Goal: Information Seeking & Learning: Check status

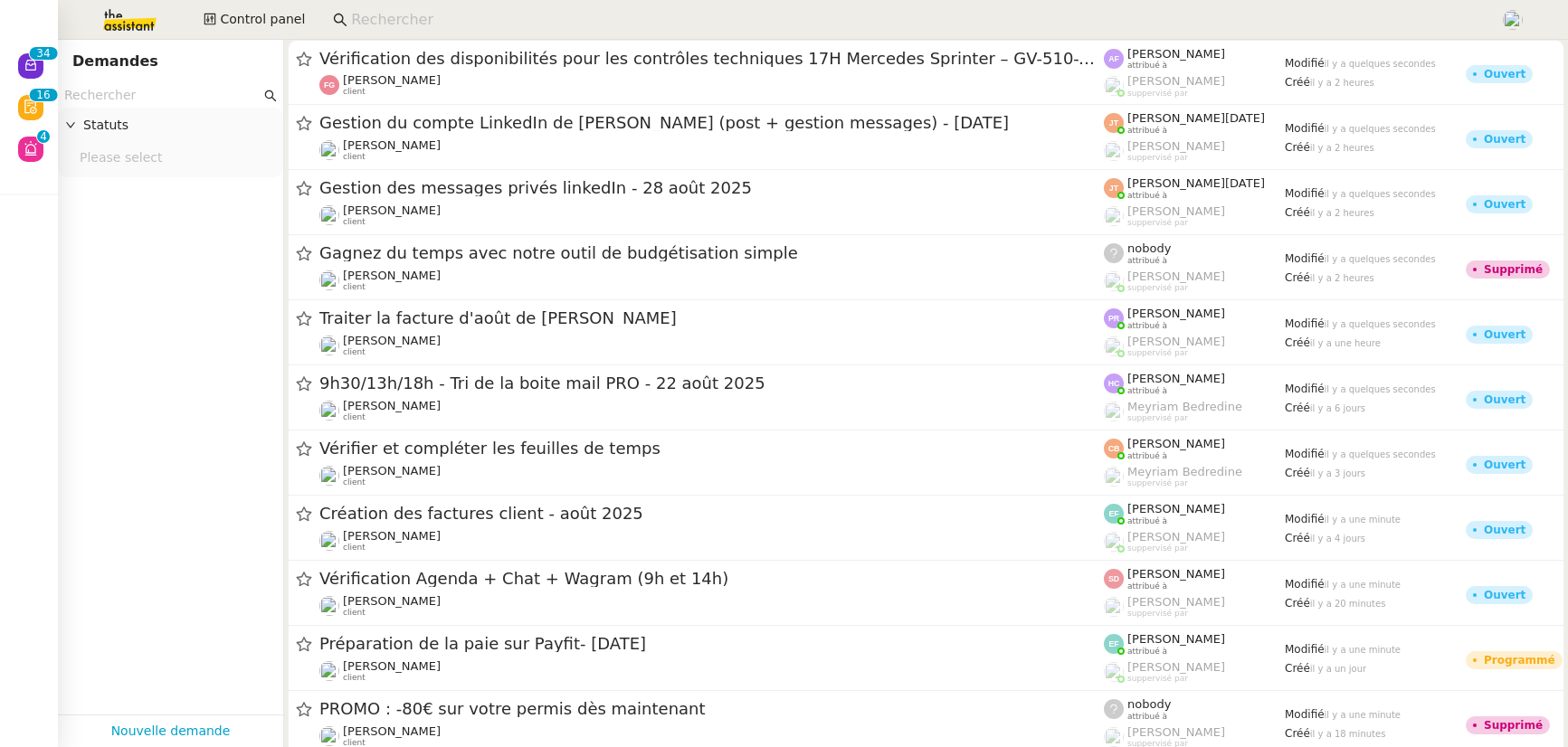
click at [433, 25] on input at bounding box center [916, 20] width 1131 height 25
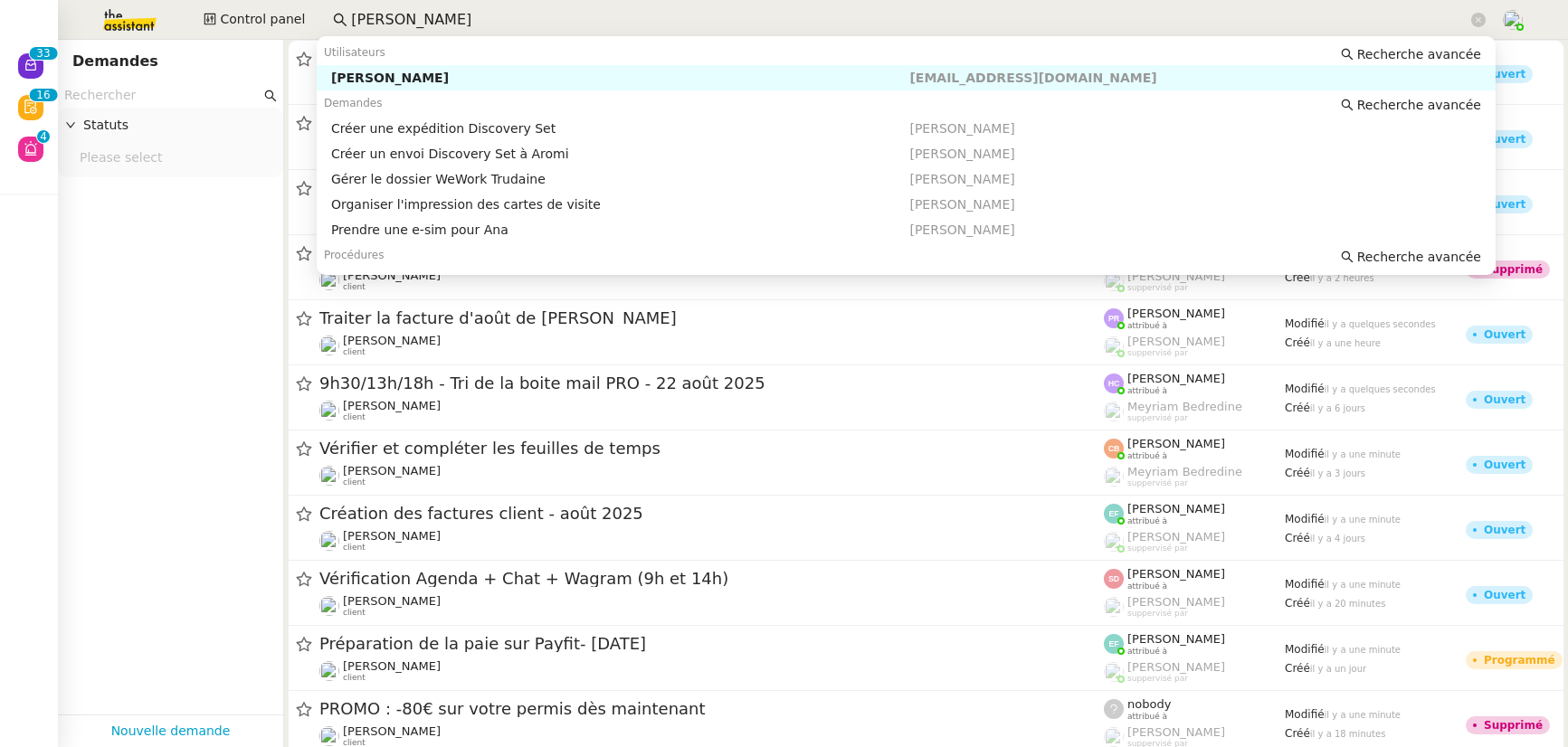
click at [433, 81] on div "[PERSON_NAME]" at bounding box center [620, 78] width 579 height 16
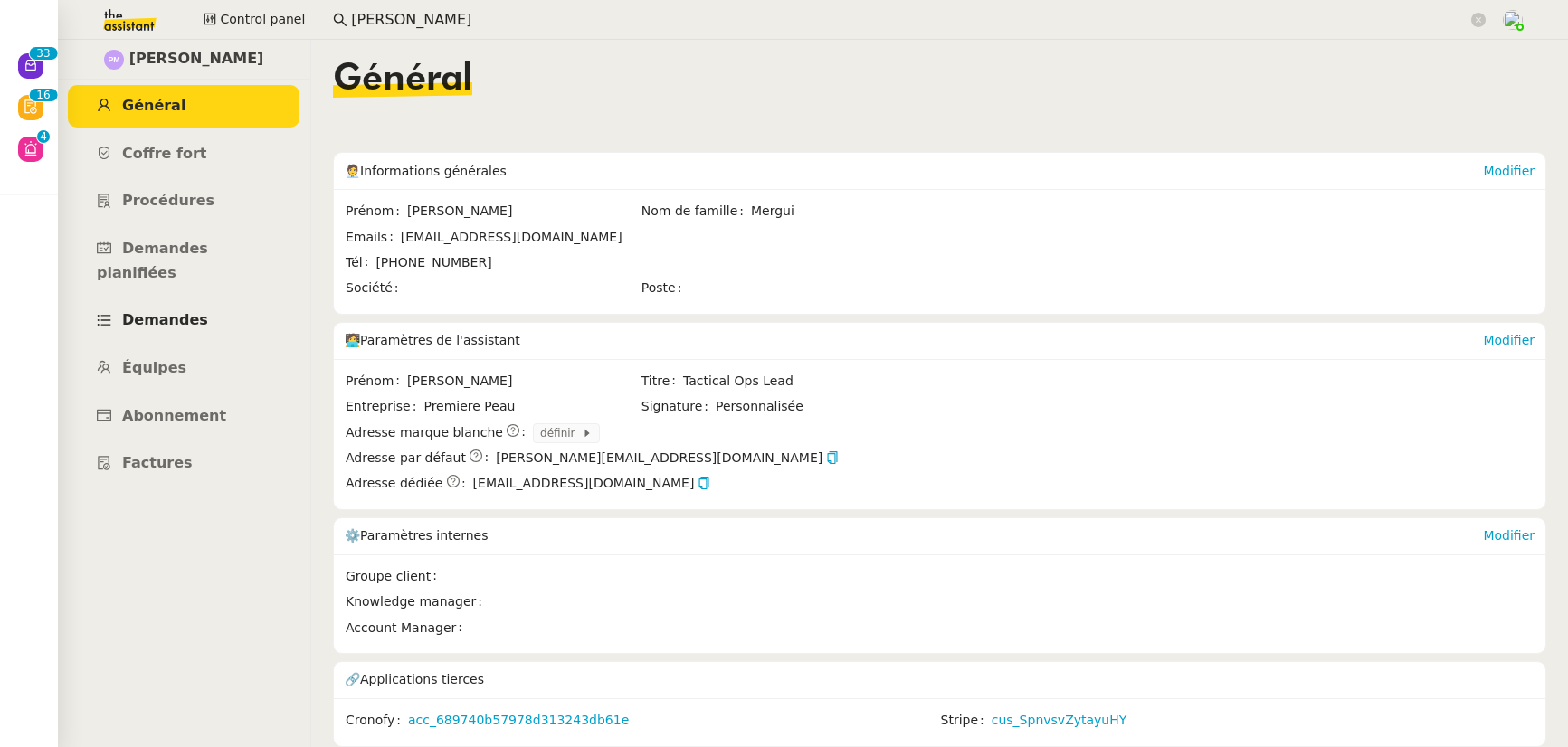
click at [174, 311] on span "Demandes" at bounding box center [165, 319] width 86 height 17
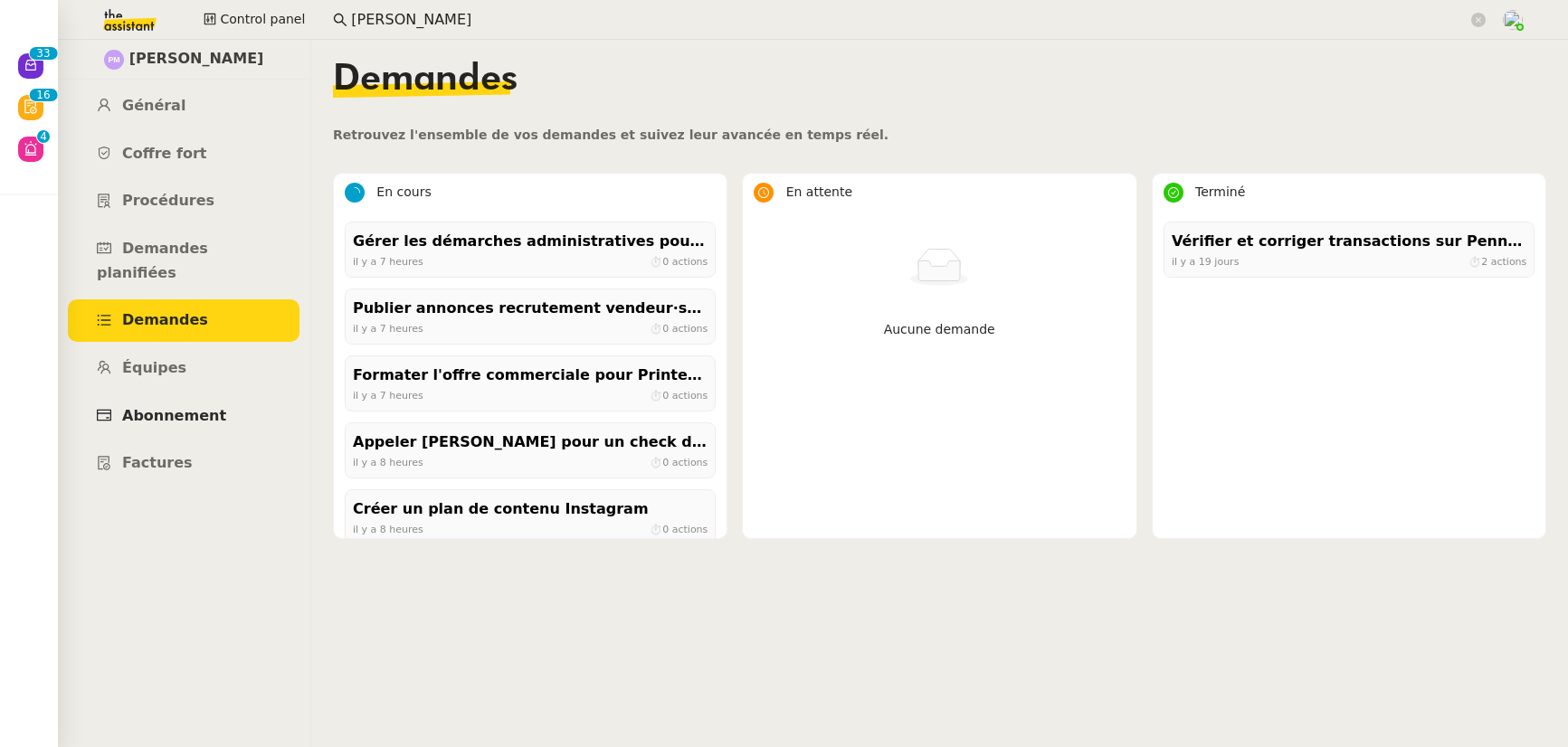
click at [218, 401] on link "Abonnement" at bounding box center [184, 416] width 232 height 43
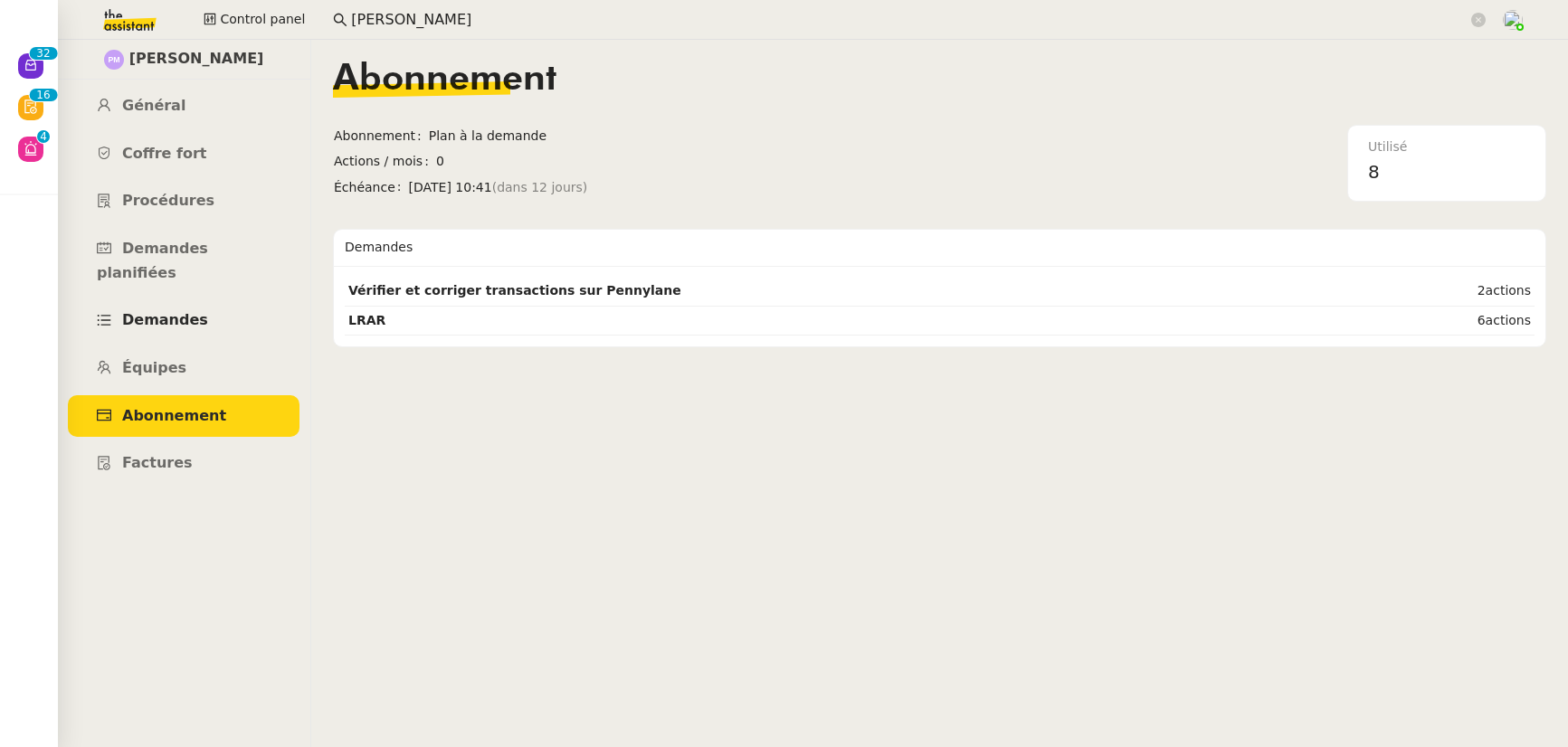
click at [211, 303] on link "Demandes" at bounding box center [184, 320] width 232 height 43
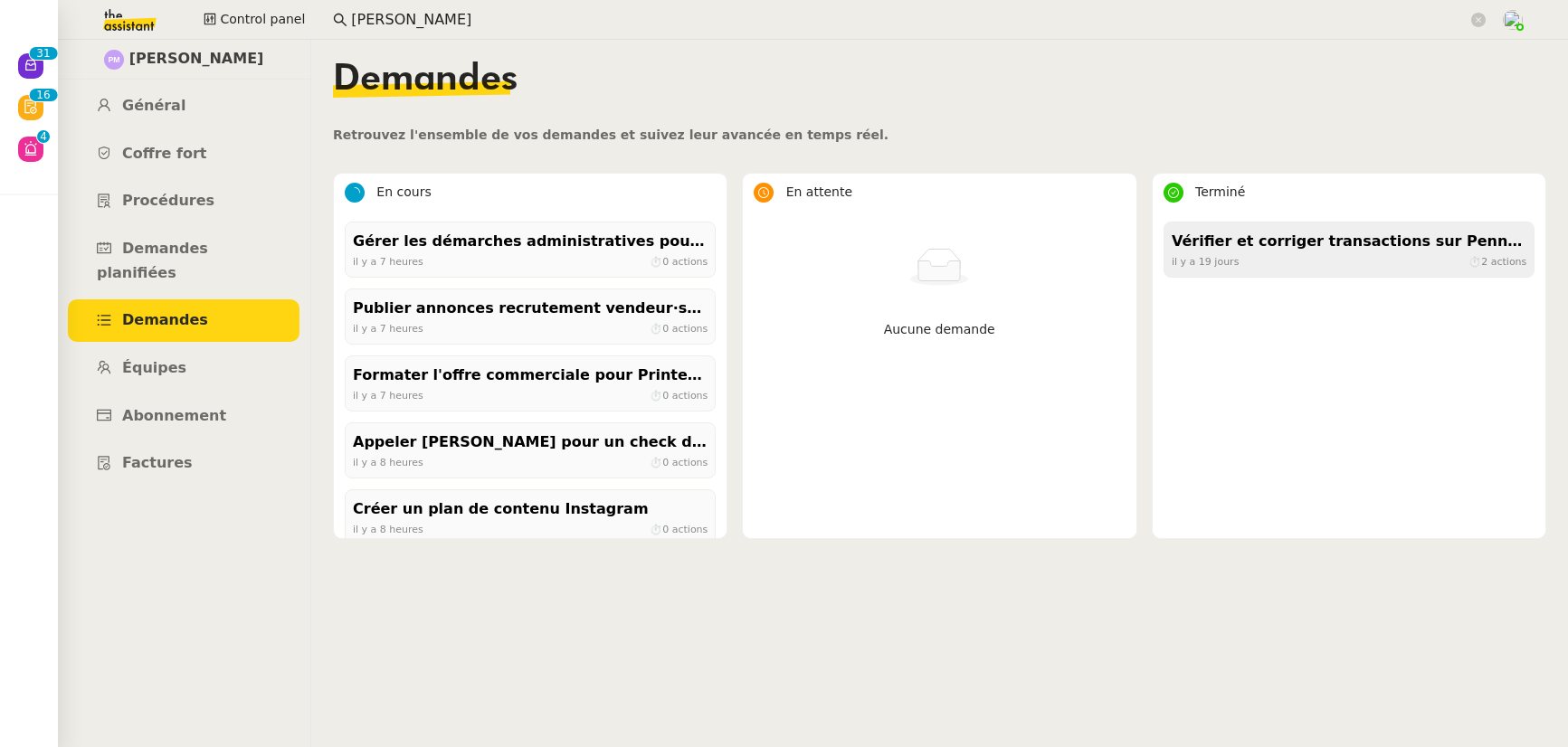
click at [1264, 264] on div "[DATE] ⏱ 2 actions" at bounding box center [1349, 262] width 355 height 16
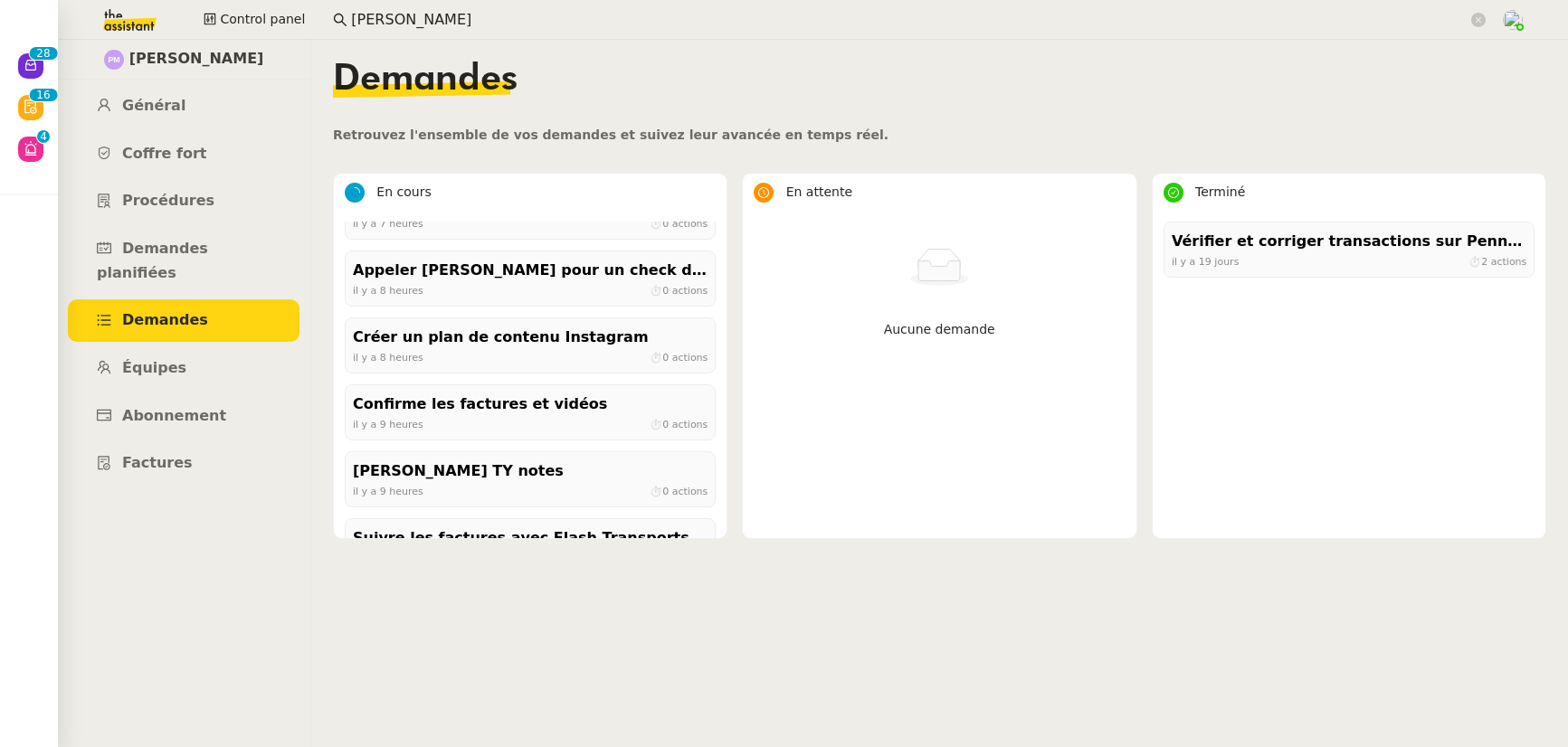
scroll to position [285, 0]
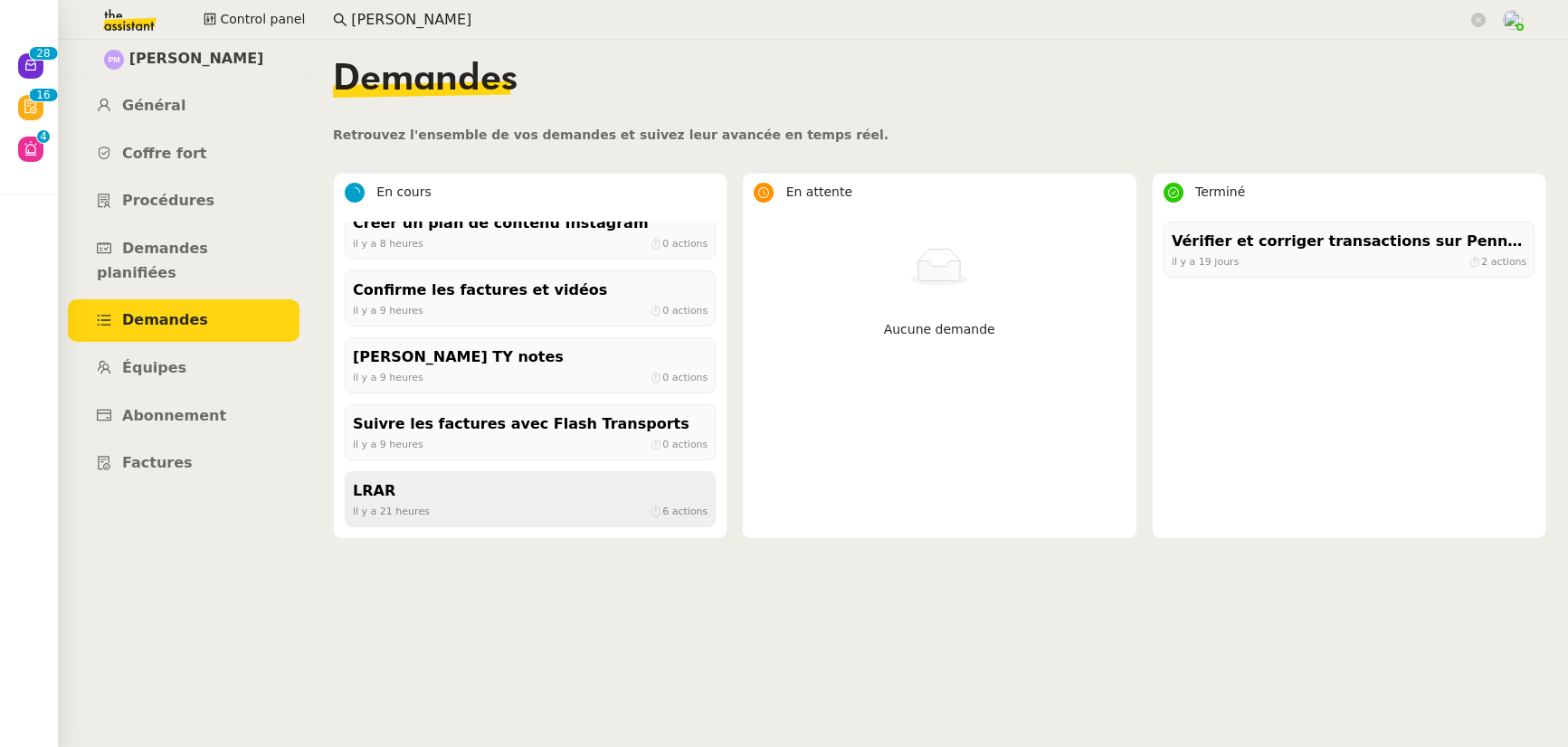
click at [464, 484] on div "LRAR" at bounding box center [530, 491] width 355 height 25
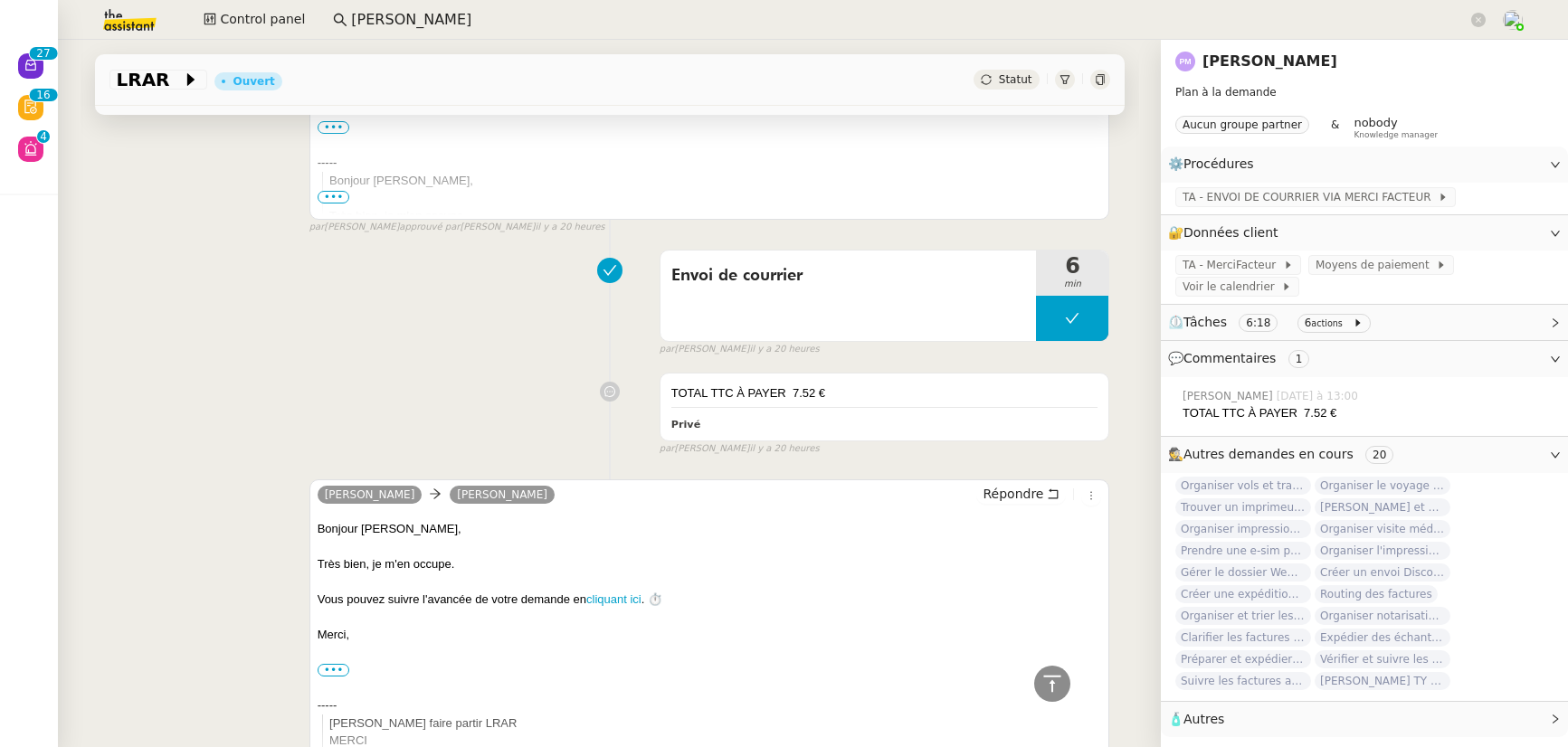
scroll to position [351, 0]
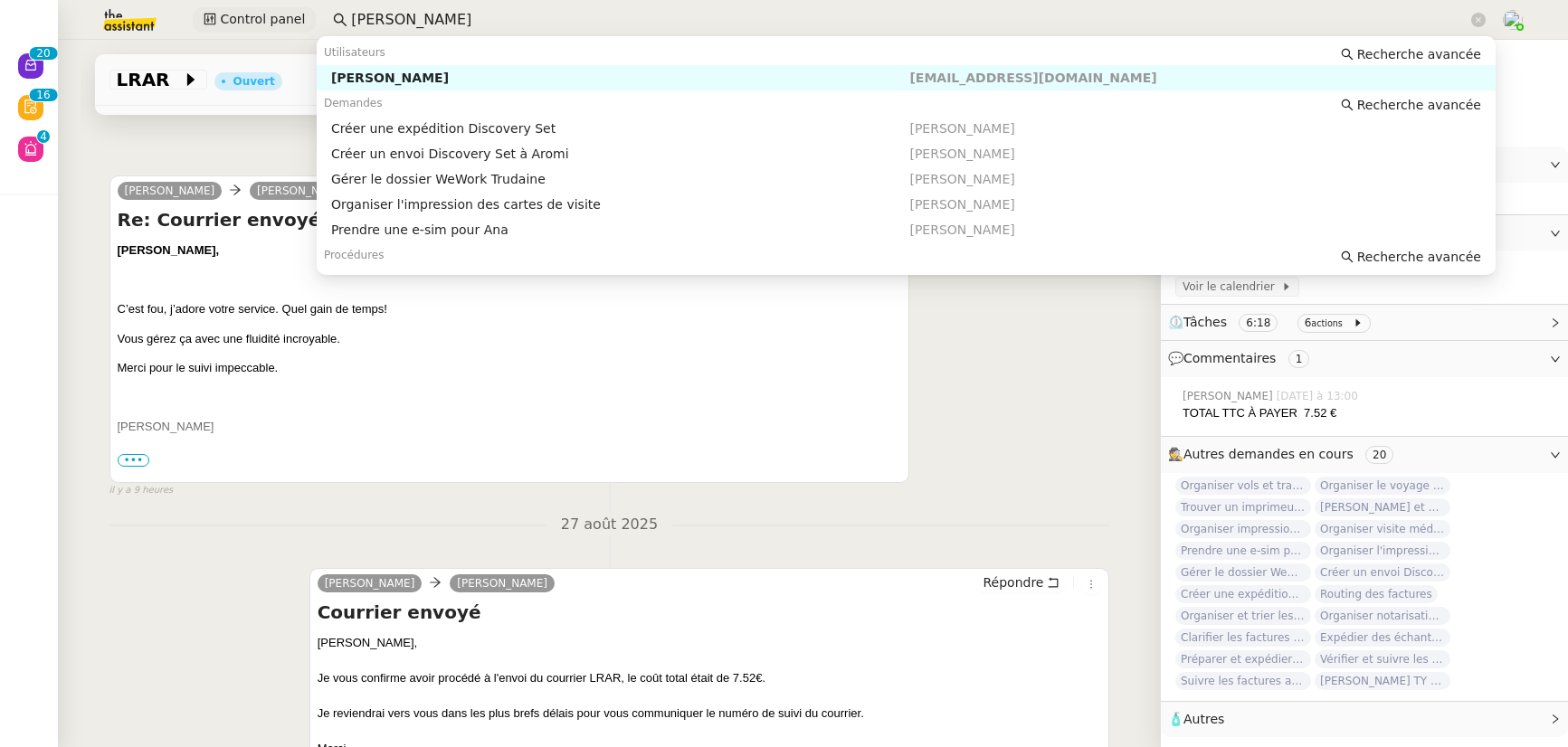
drag, startPoint x: 423, startPoint y: 22, endPoint x: 290, endPoint y: 20, distance: 133.0
click at [290, 20] on div "Control panel [PERSON_NAME]" at bounding box center [784, 20] width 1477 height 40
click at [344, 84] on div "[PERSON_NAME]" at bounding box center [620, 78] width 579 height 16
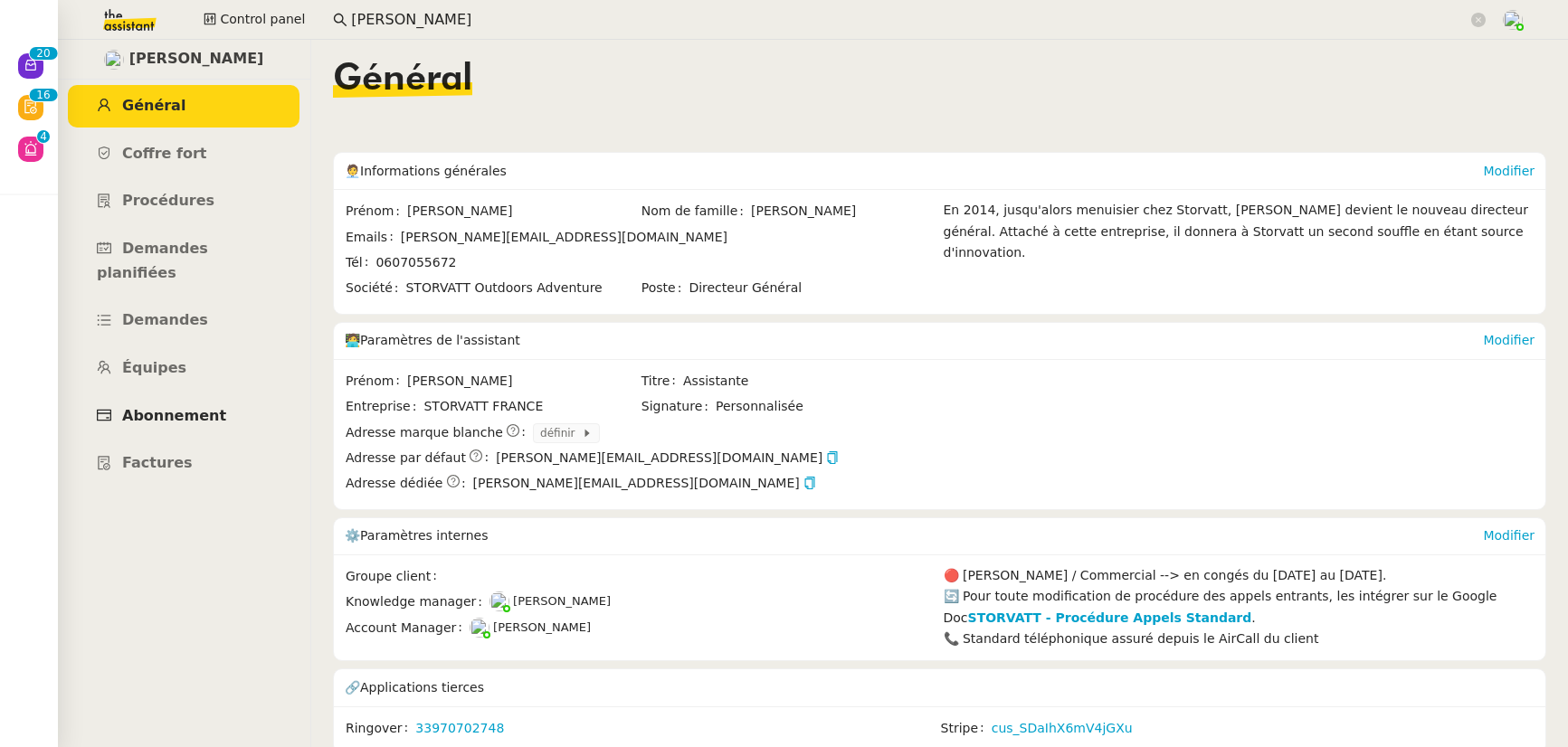
click at [165, 395] on link "Abonnement" at bounding box center [184, 416] width 232 height 43
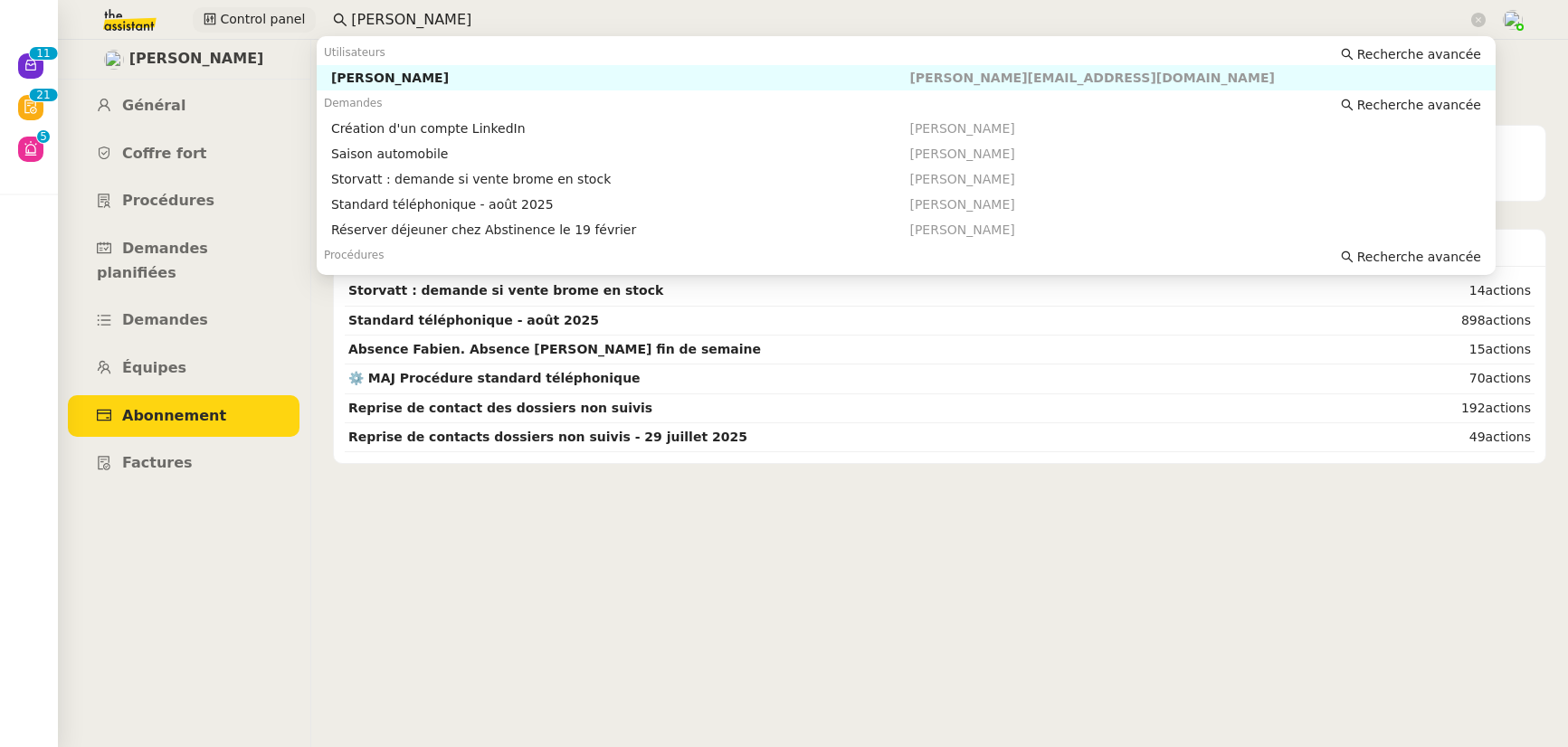
drag, startPoint x: 421, startPoint y: 17, endPoint x: 267, endPoint y: 15, distance: 154.0
click at [267, 15] on div "Control panel [PERSON_NAME]" at bounding box center [784, 20] width 1477 height 40
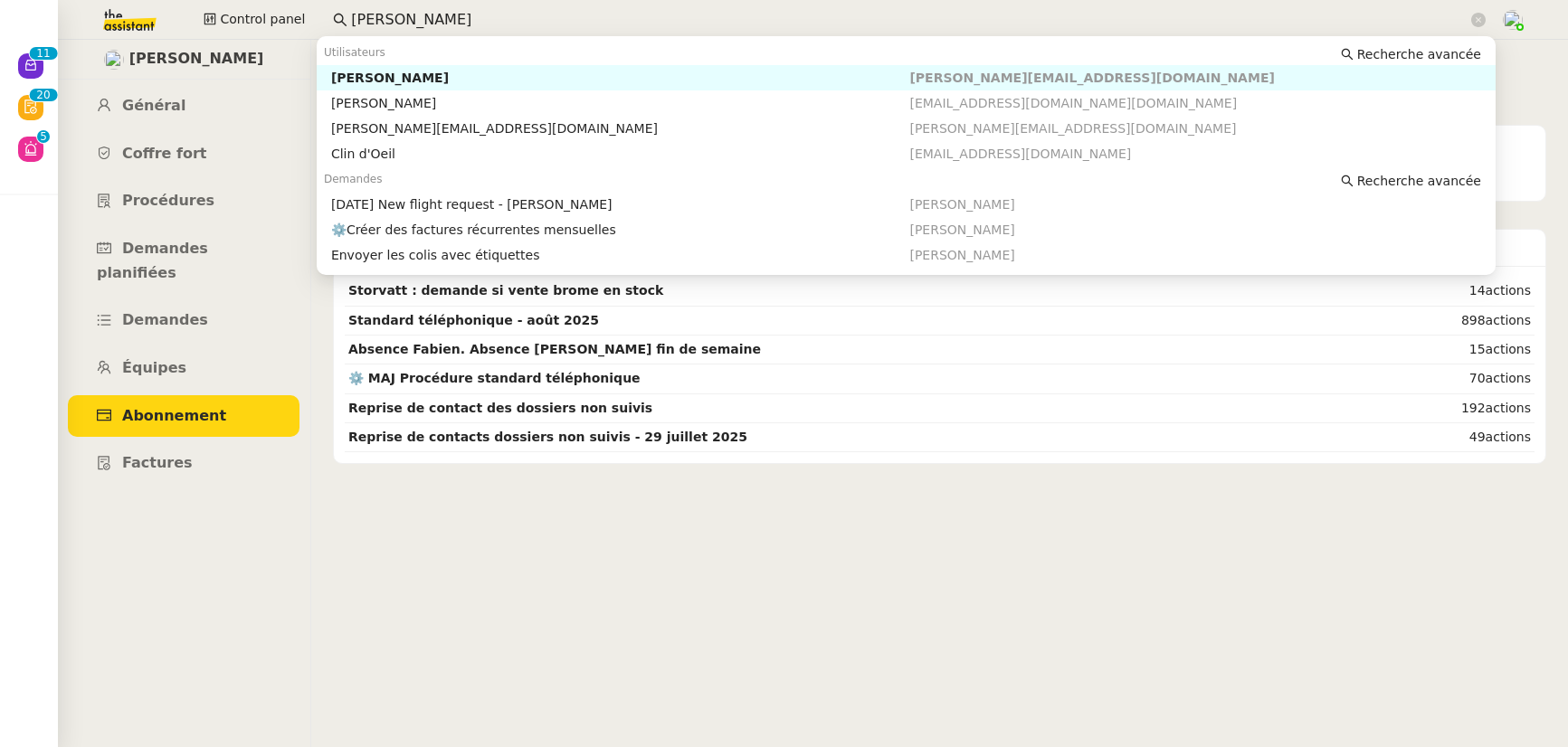
click at [381, 78] on div "[PERSON_NAME]" at bounding box center [620, 78] width 579 height 16
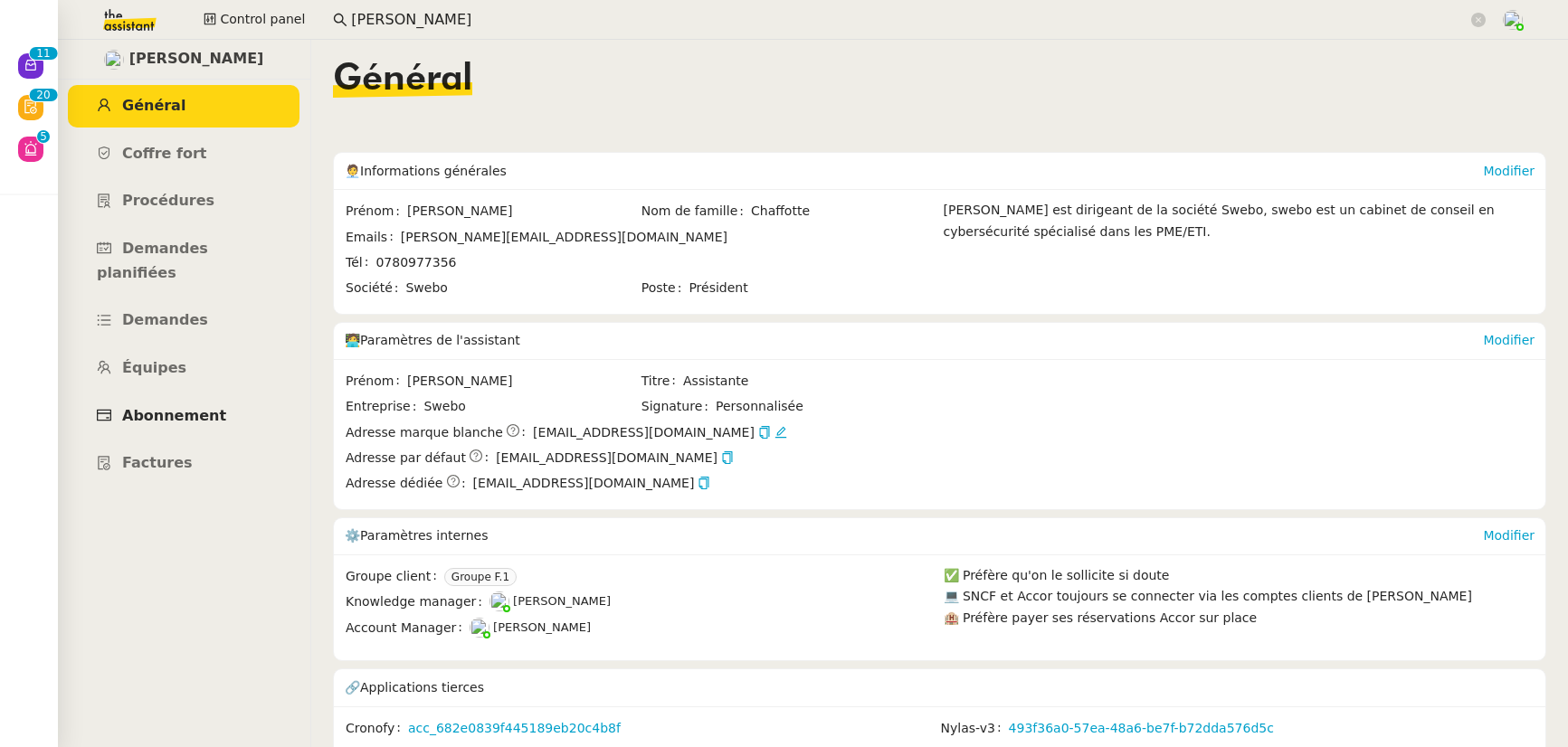
click at [171, 407] on span "Abonnement" at bounding box center [174, 415] width 104 height 17
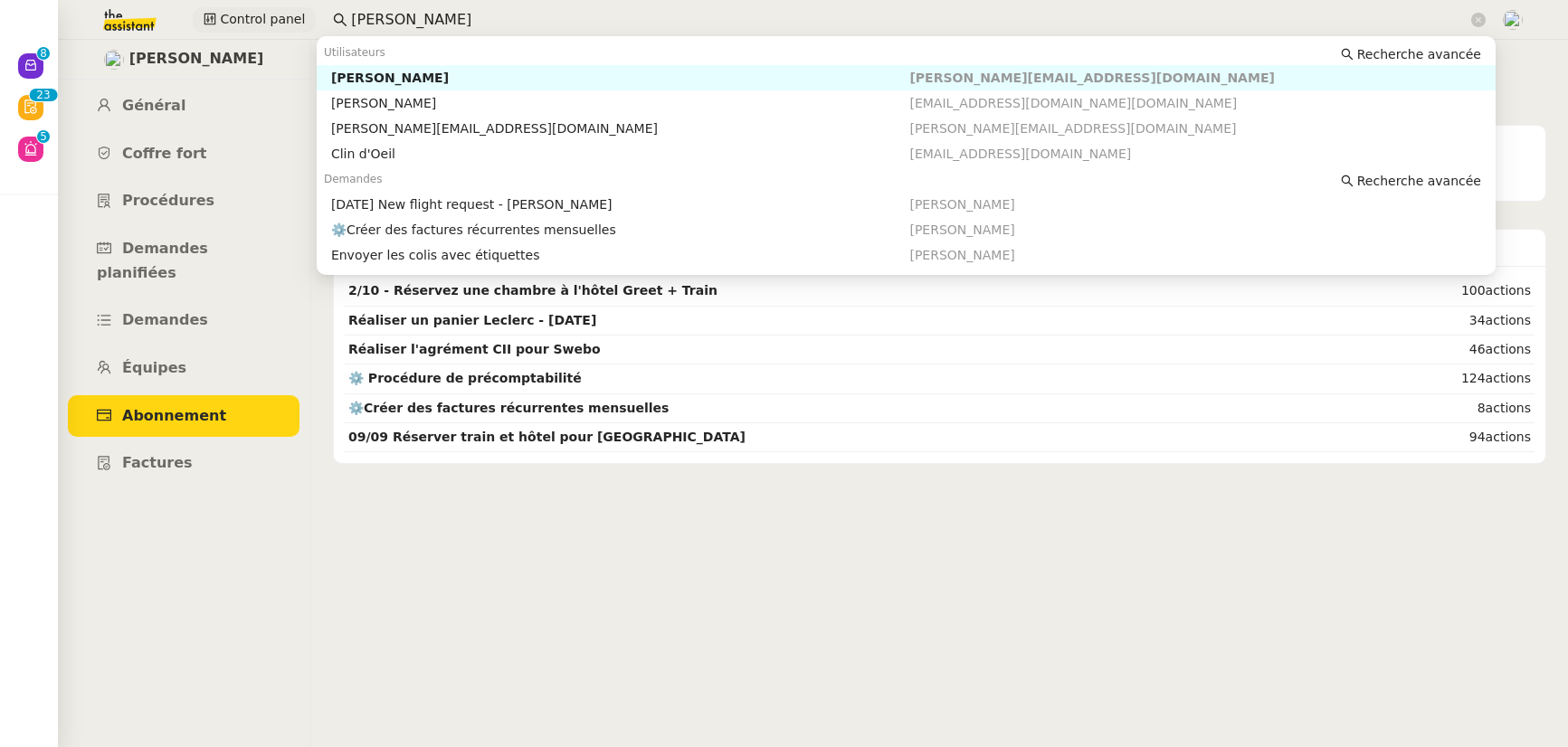
click at [301, 27] on div "Control panel [PERSON_NAME]" at bounding box center [784, 20] width 1477 height 40
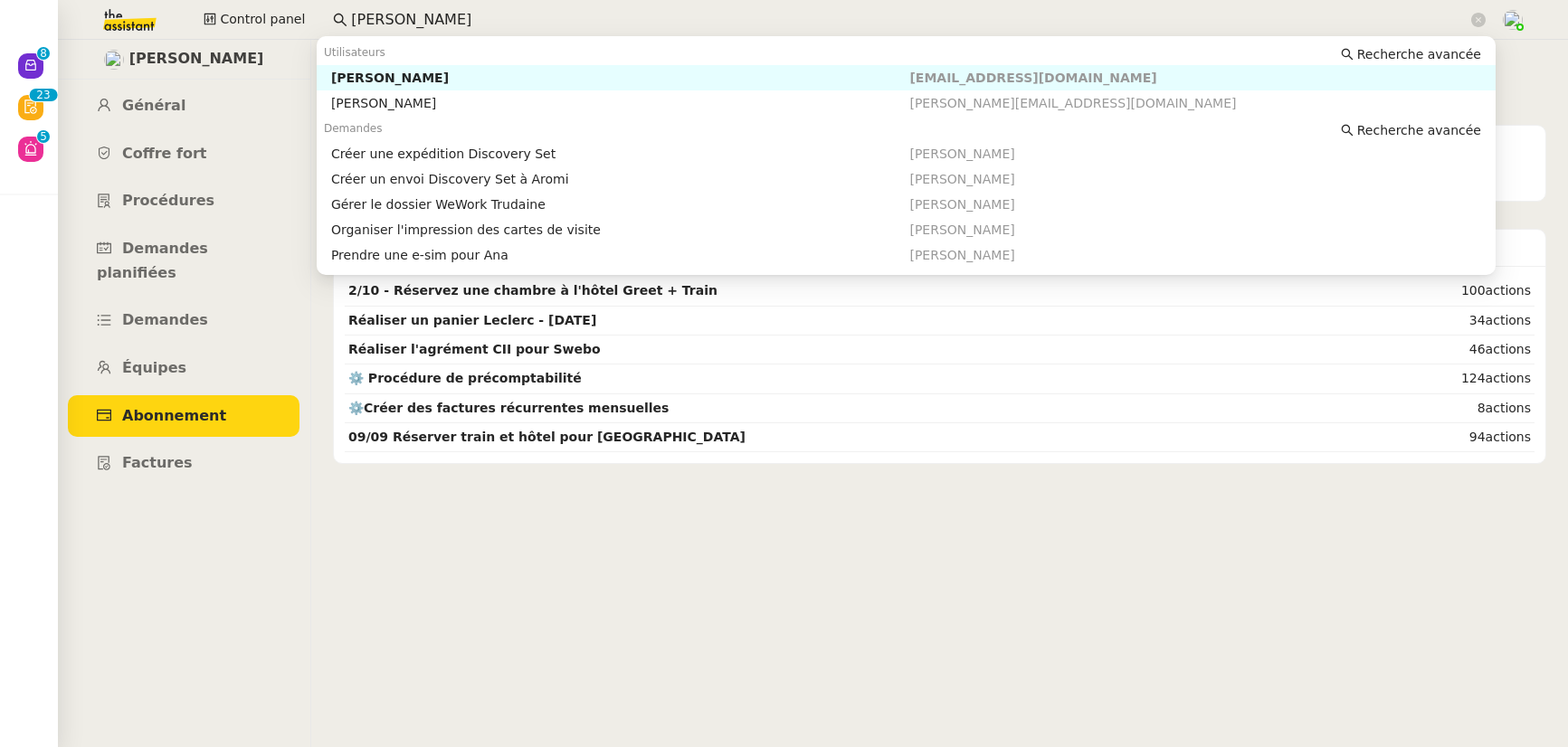
click at [350, 81] on div "[PERSON_NAME]" at bounding box center [620, 78] width 579 height 16
type input "[PERSON_NAME]"
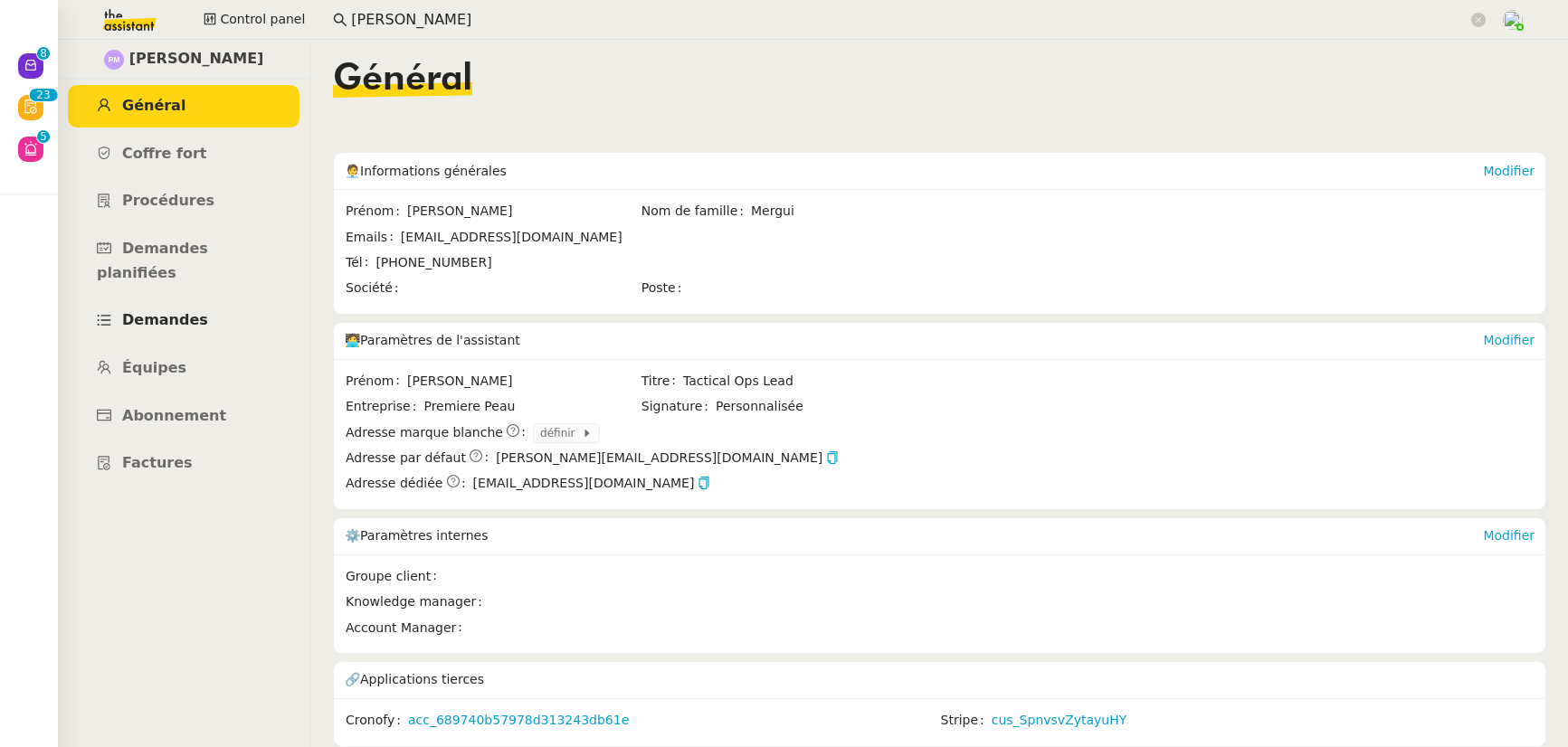
click at [172, 308] on link "Demandes" at bounding box center [184, 320] width 232 height 43
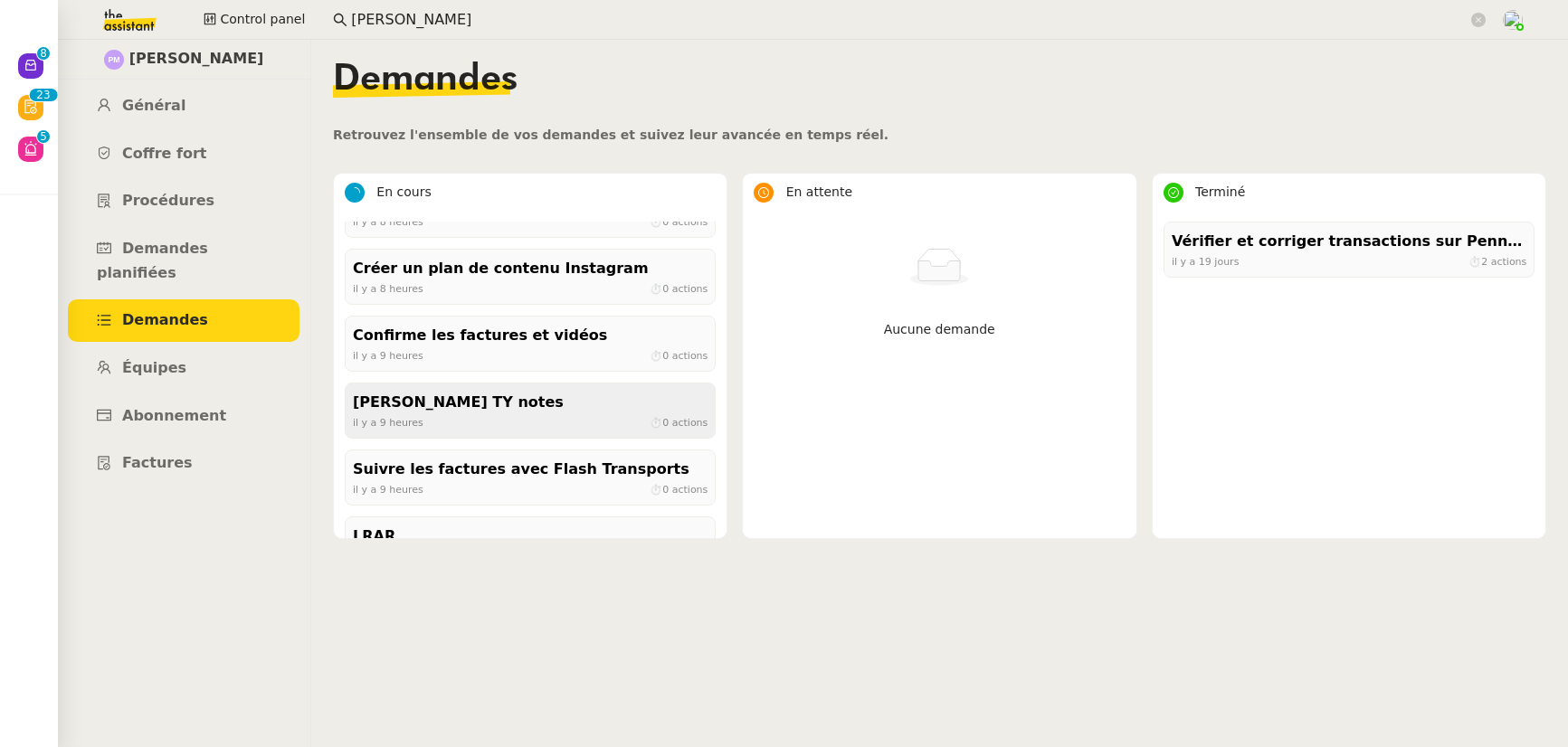
scroll to position [224, 0]
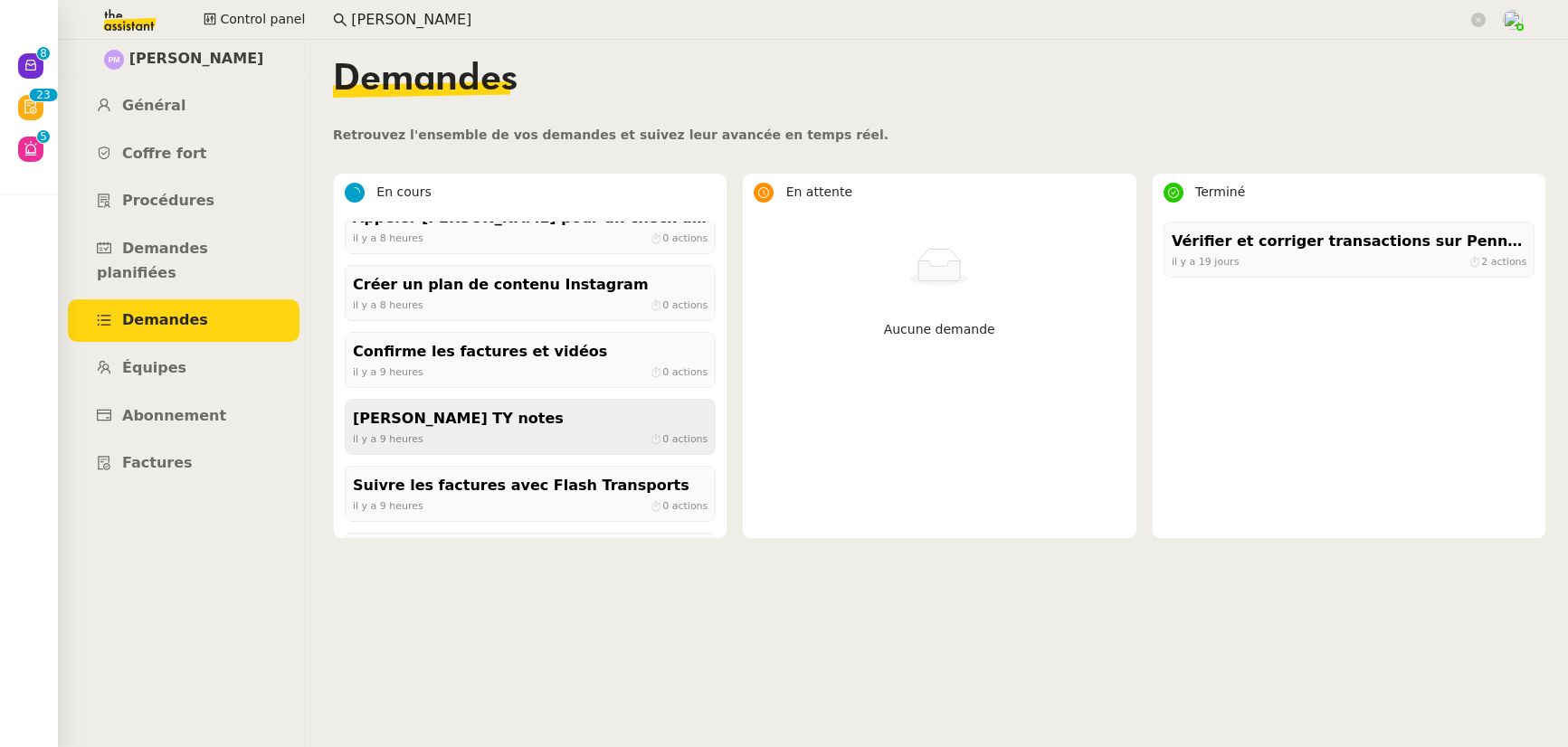
click at [493, 353] on div "Confirme les factures et vidéos" at bounding box center [530, 352] width 355 height 25
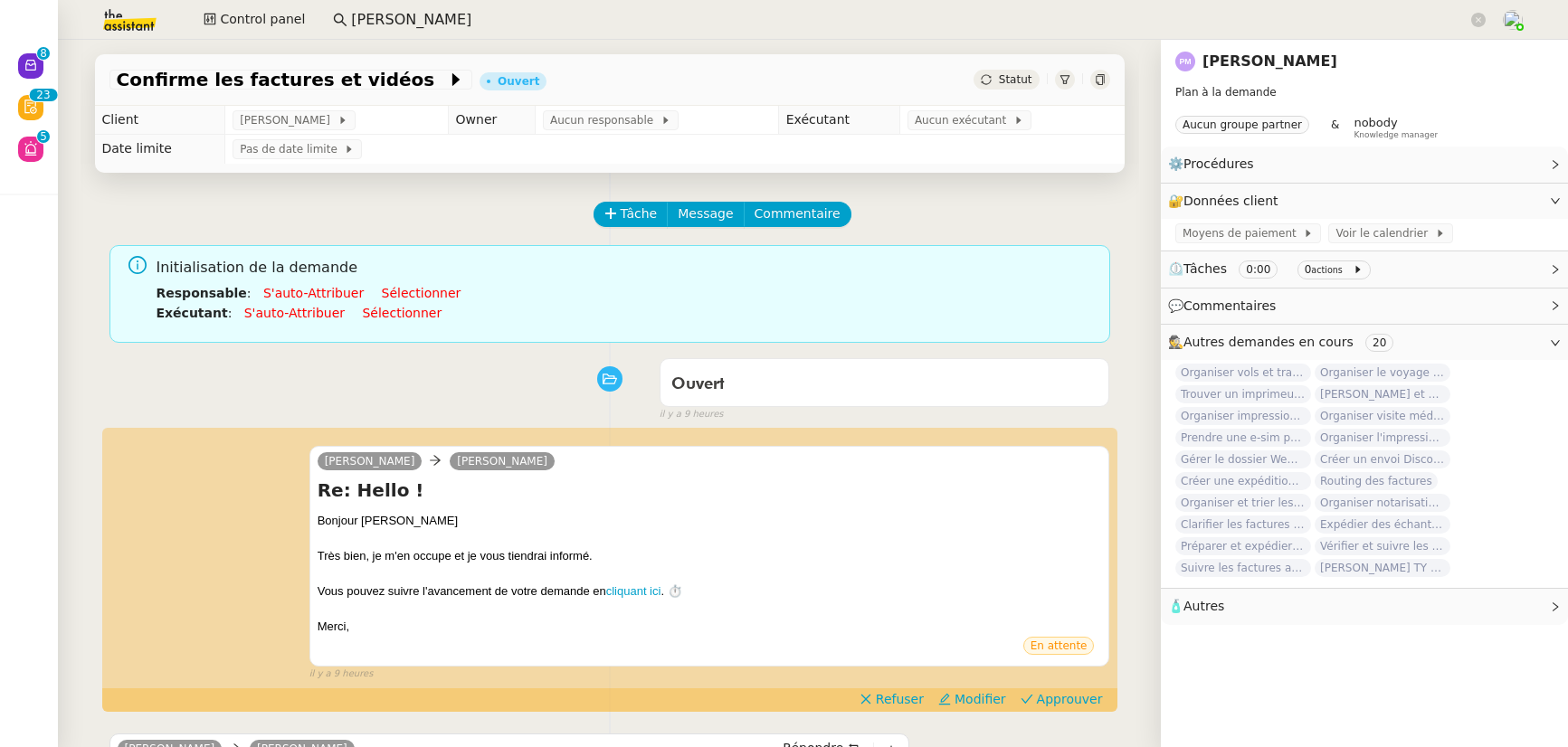
scroll to position [517, 0]
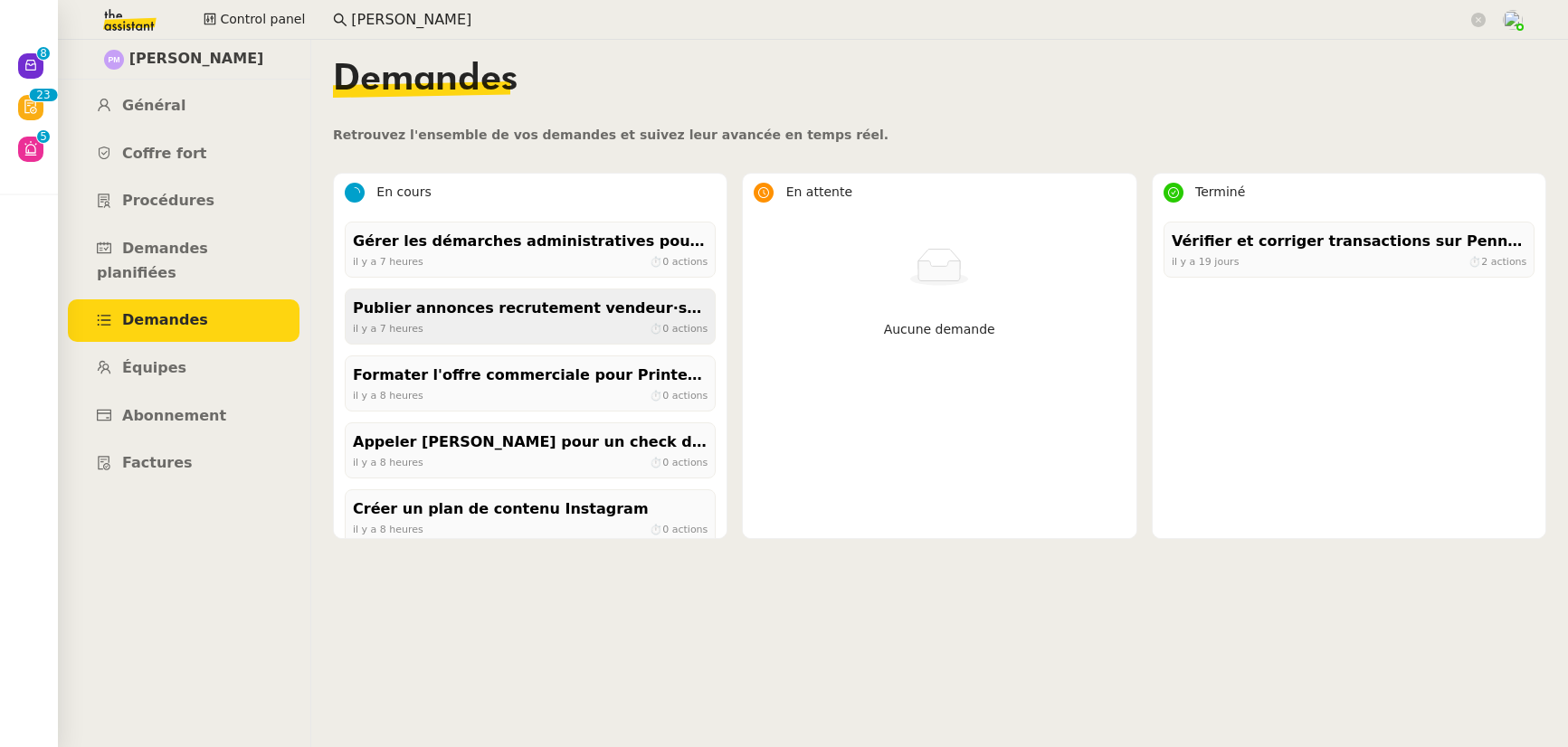
click at [444, 322] on div "il y a 7 heures ⏱ 0 actions" at bounding box center [530, 328] width 355 height 16
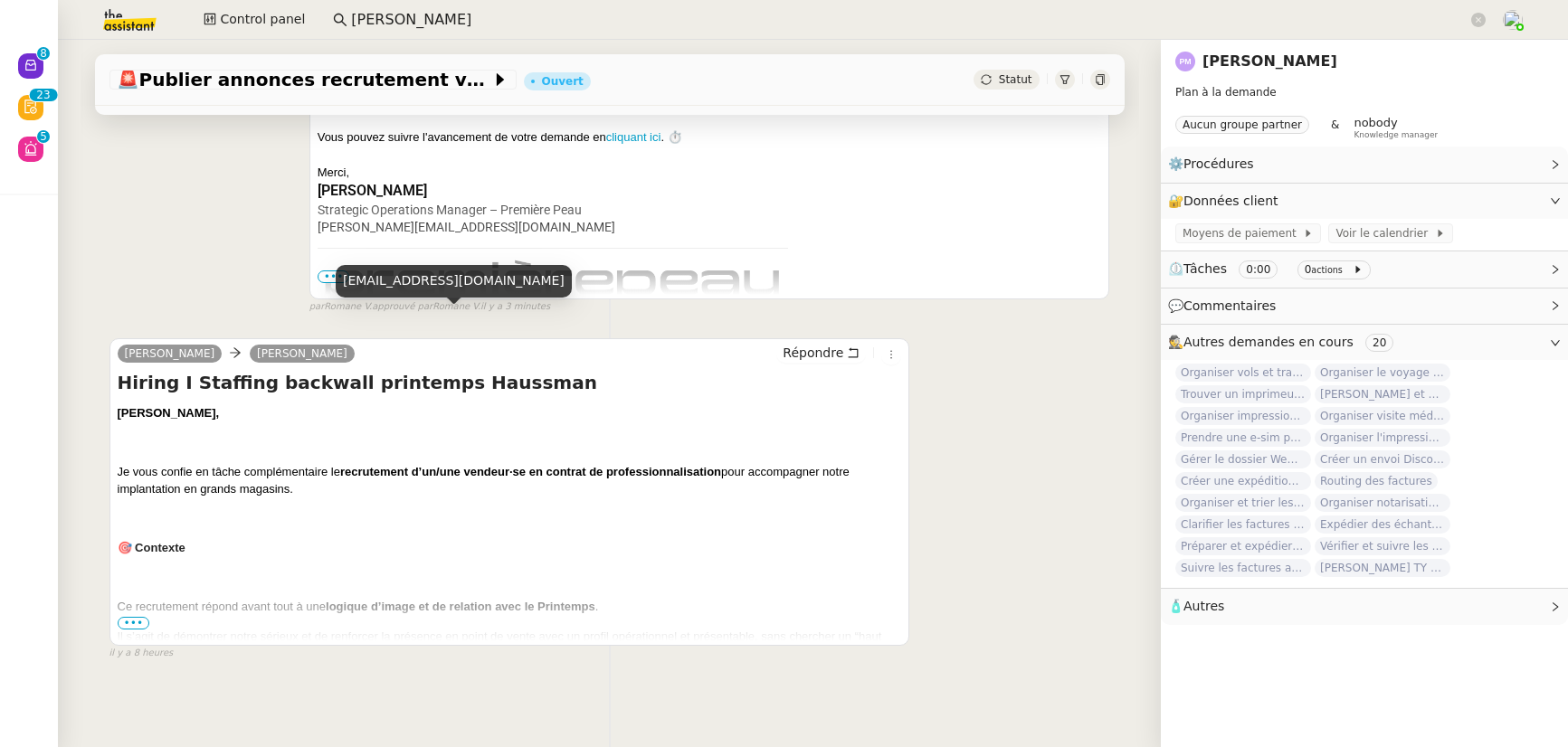
scroll to position [468, 0]
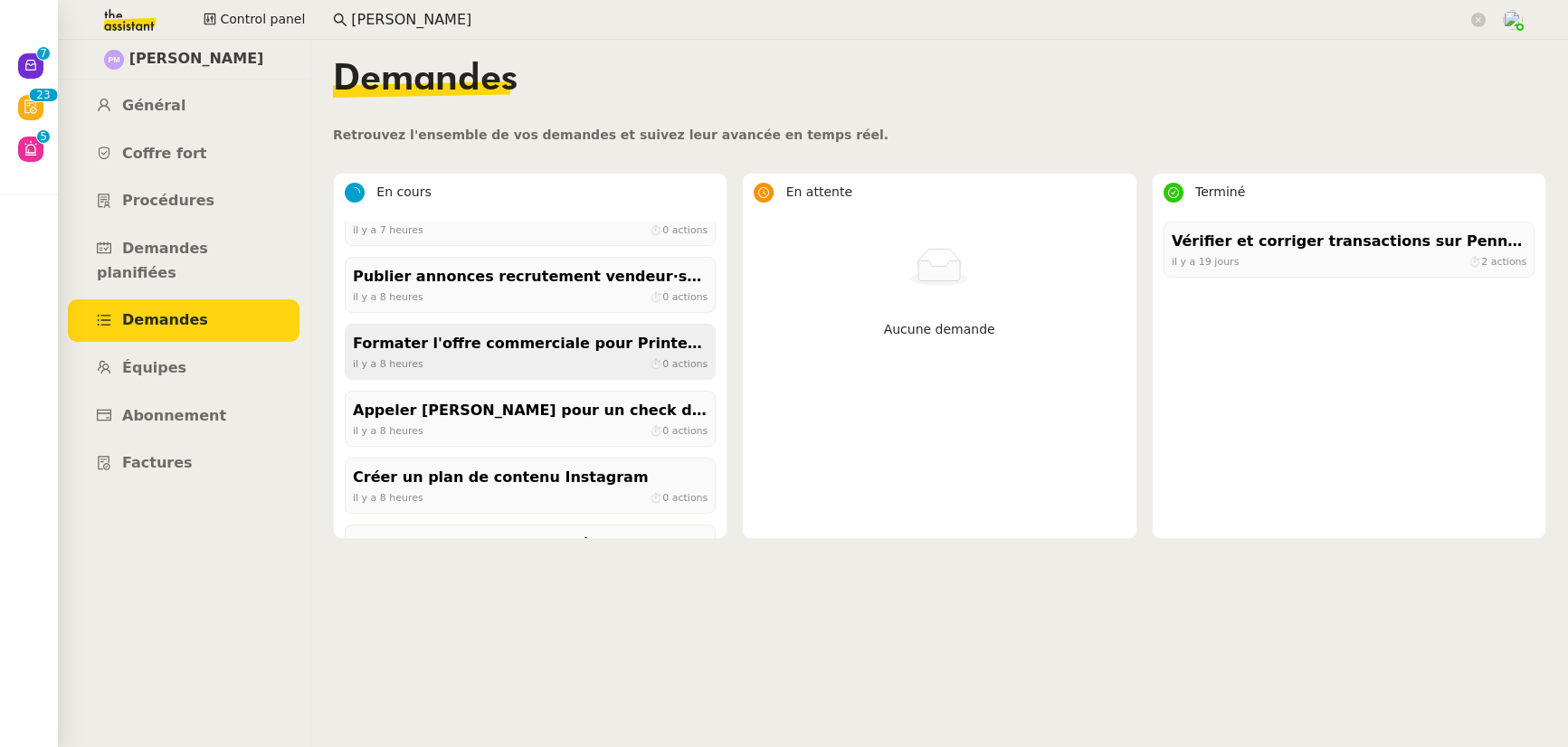
scroll to position [54, 0]
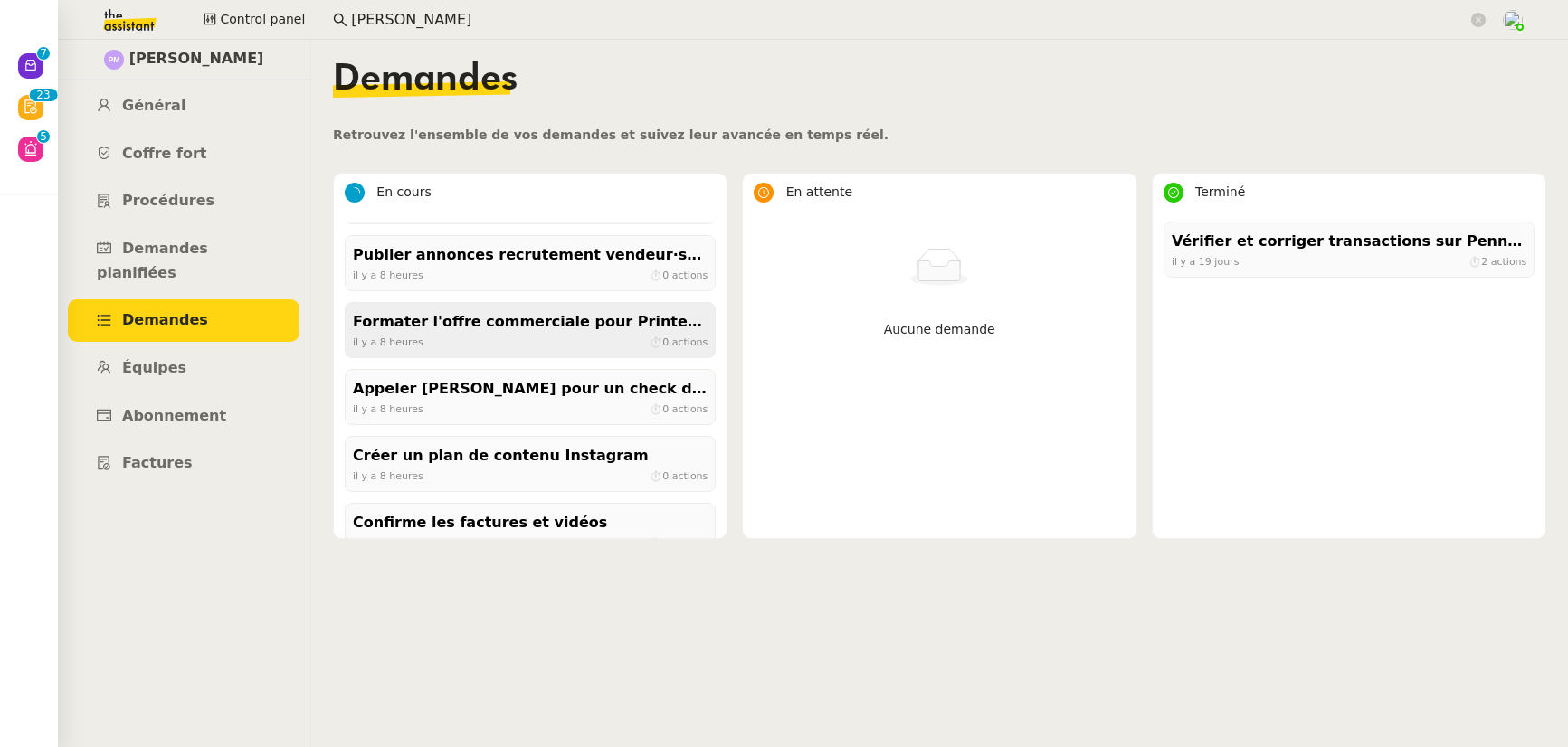
click at [448, 327] on div "Formater l'offre commerciale pour Printemps" at bounding box center [530, 322] width 355 height 25
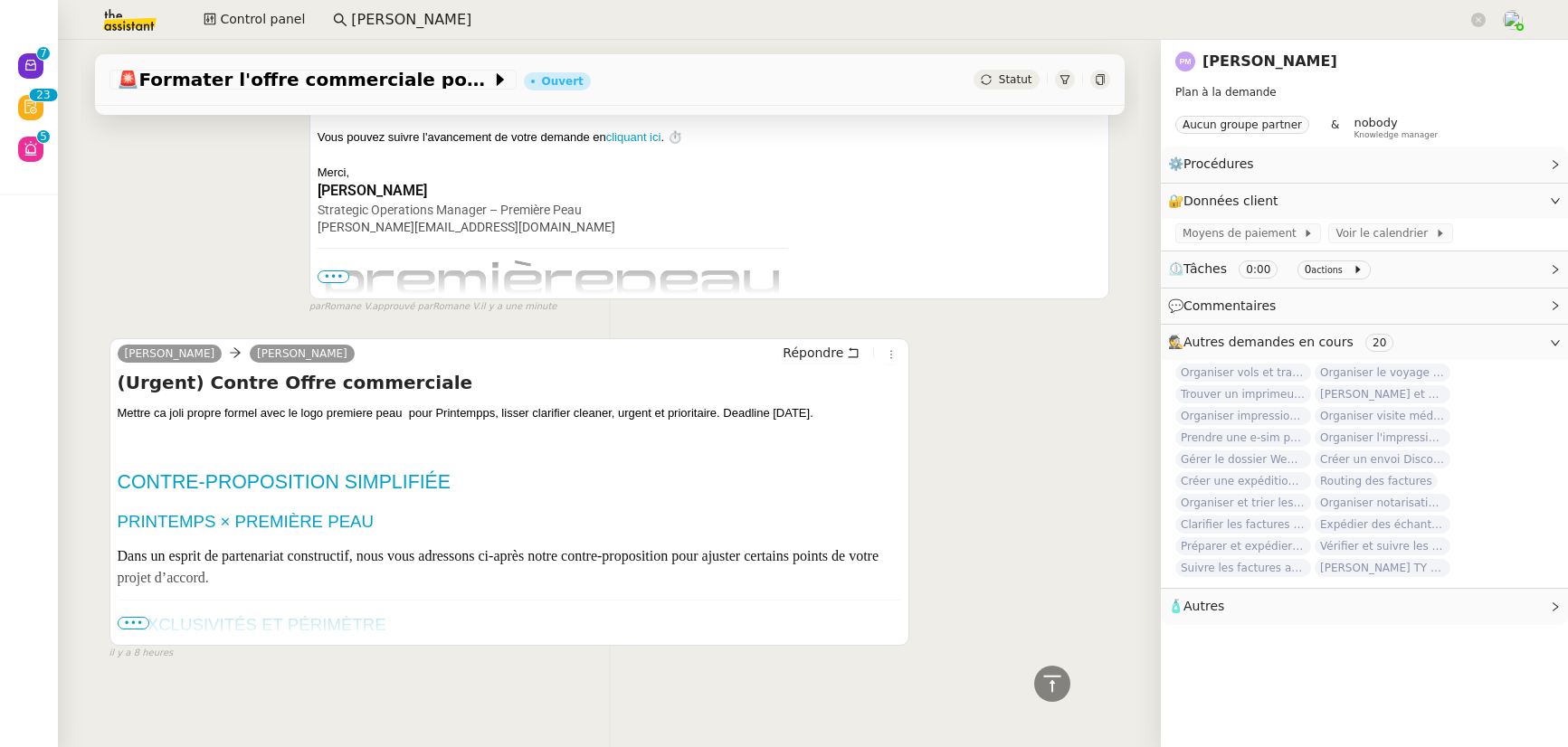
scroll to position [468, 0]
click at [122, 617] on span "•••" at bounding box center [134, 623] width 33 height 13
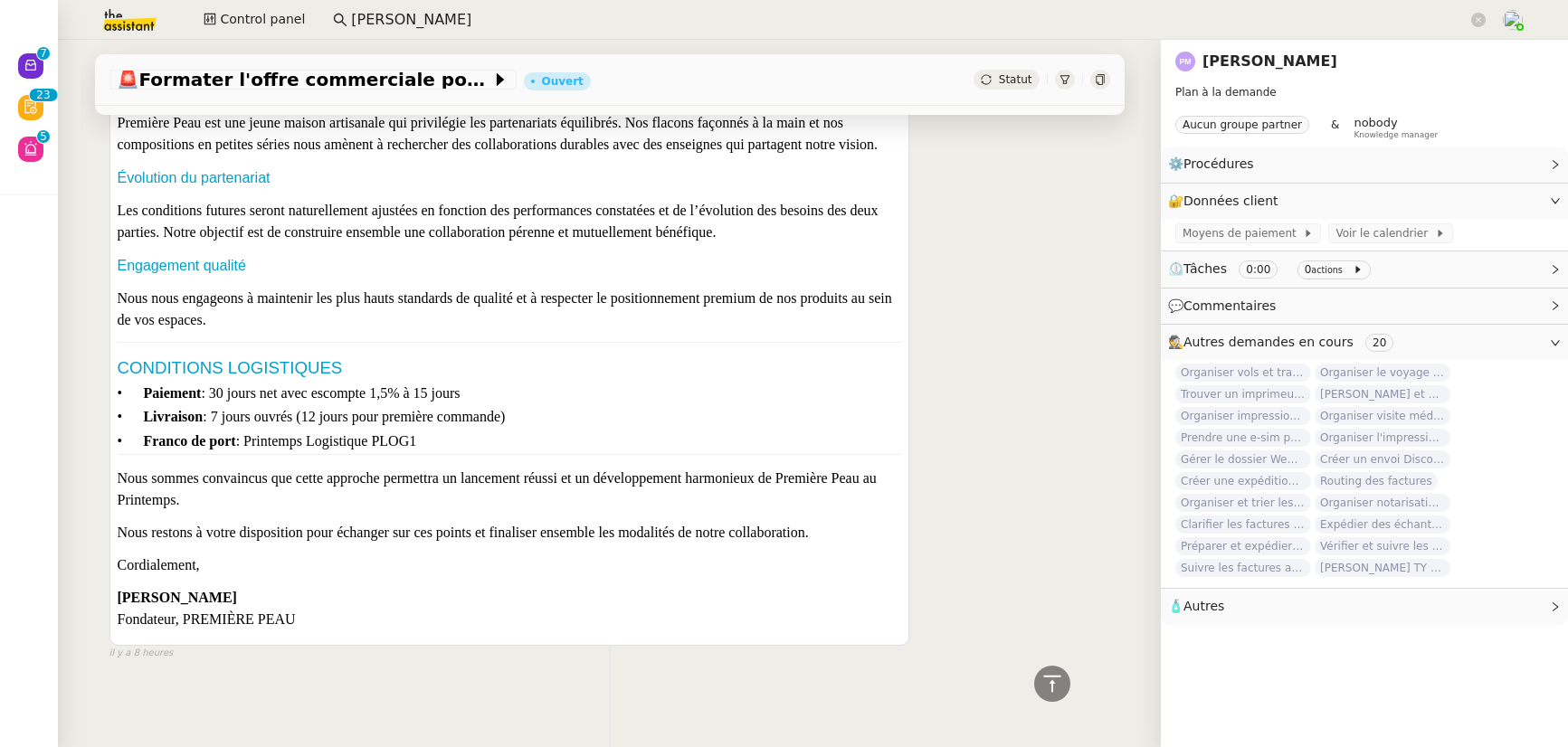
scroll to position [1948, 0]
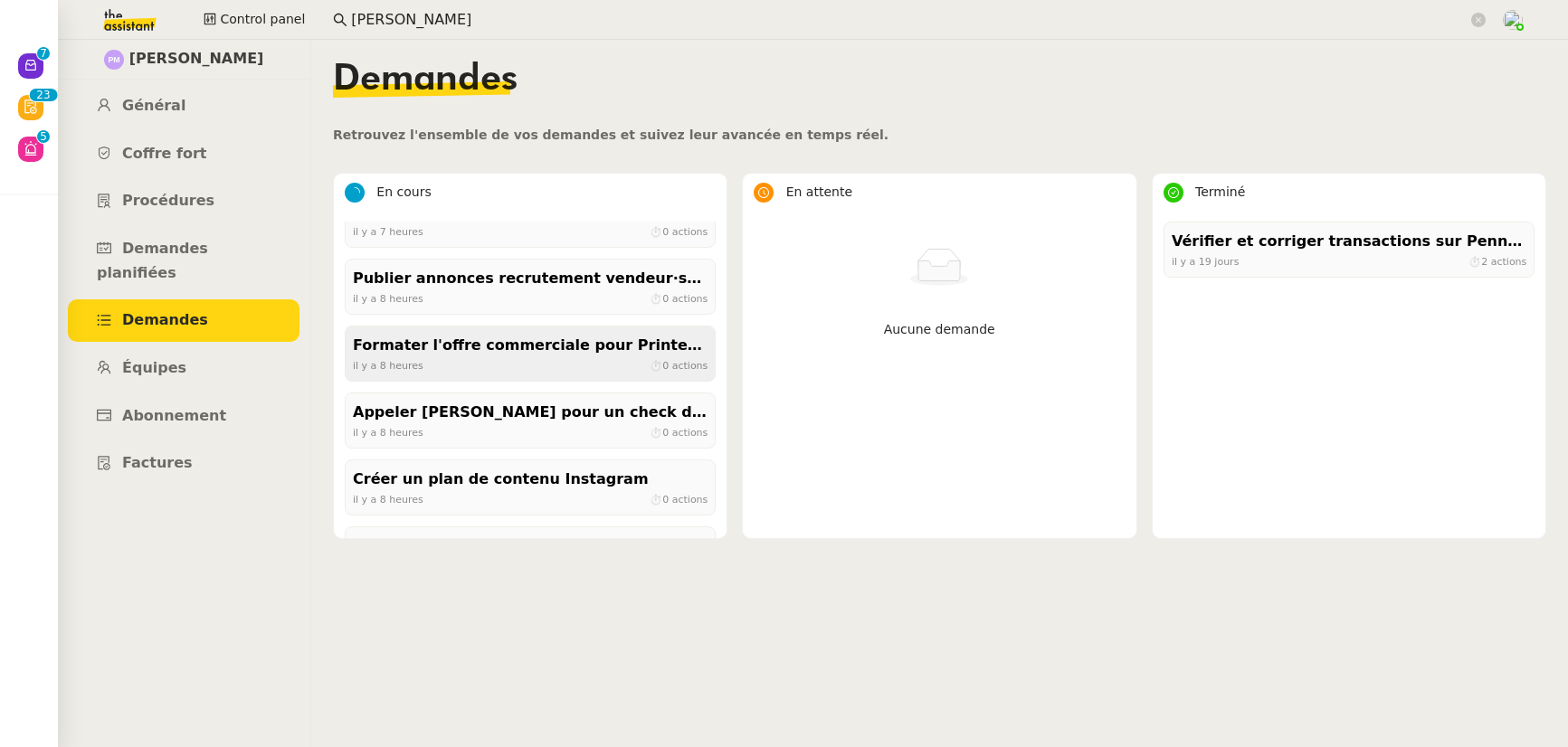
scroll to position [31, 0]
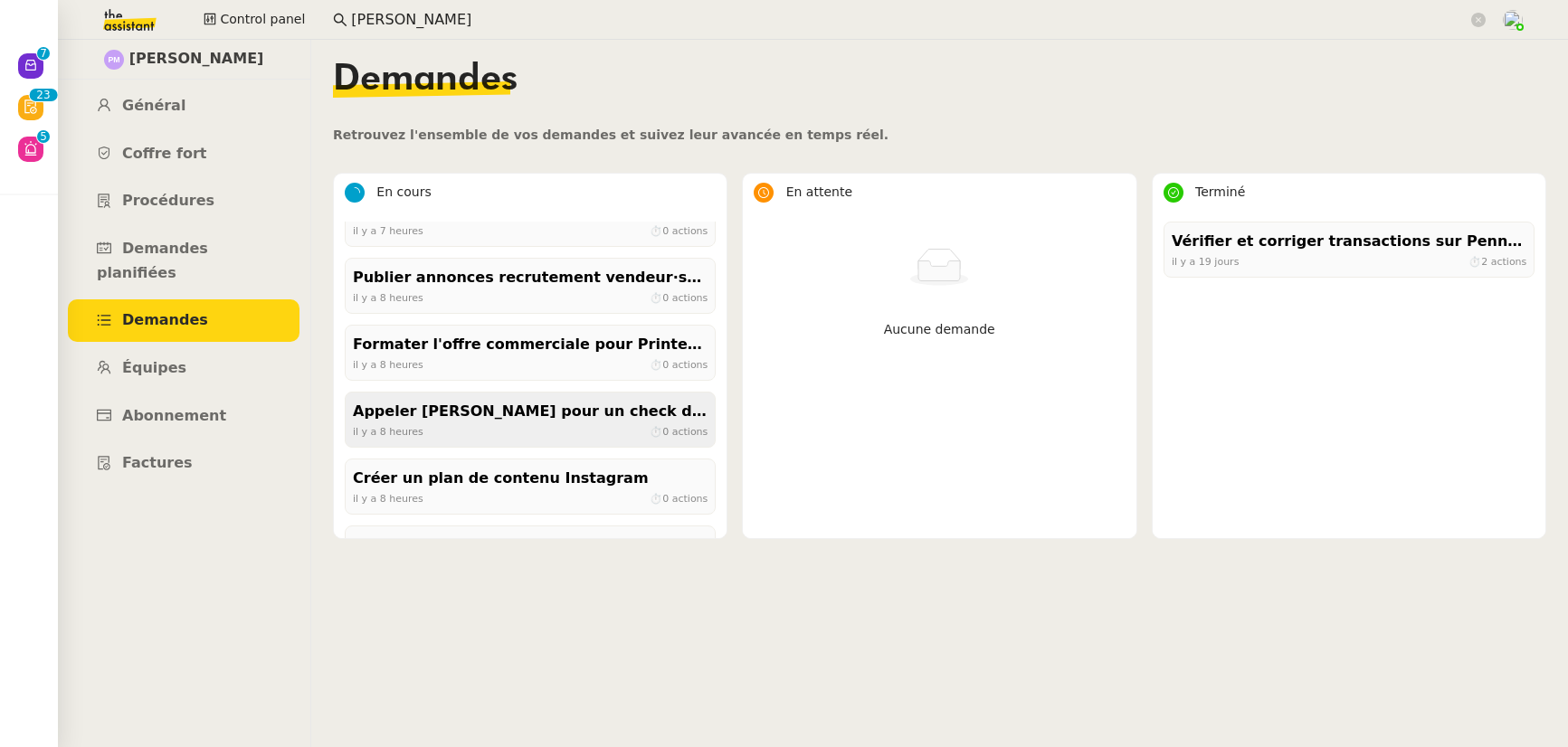
click at [458, 424] on div "il y a 8 heures ⏱ 0 actions" at bounding box center [530, 432] width 355 height 16
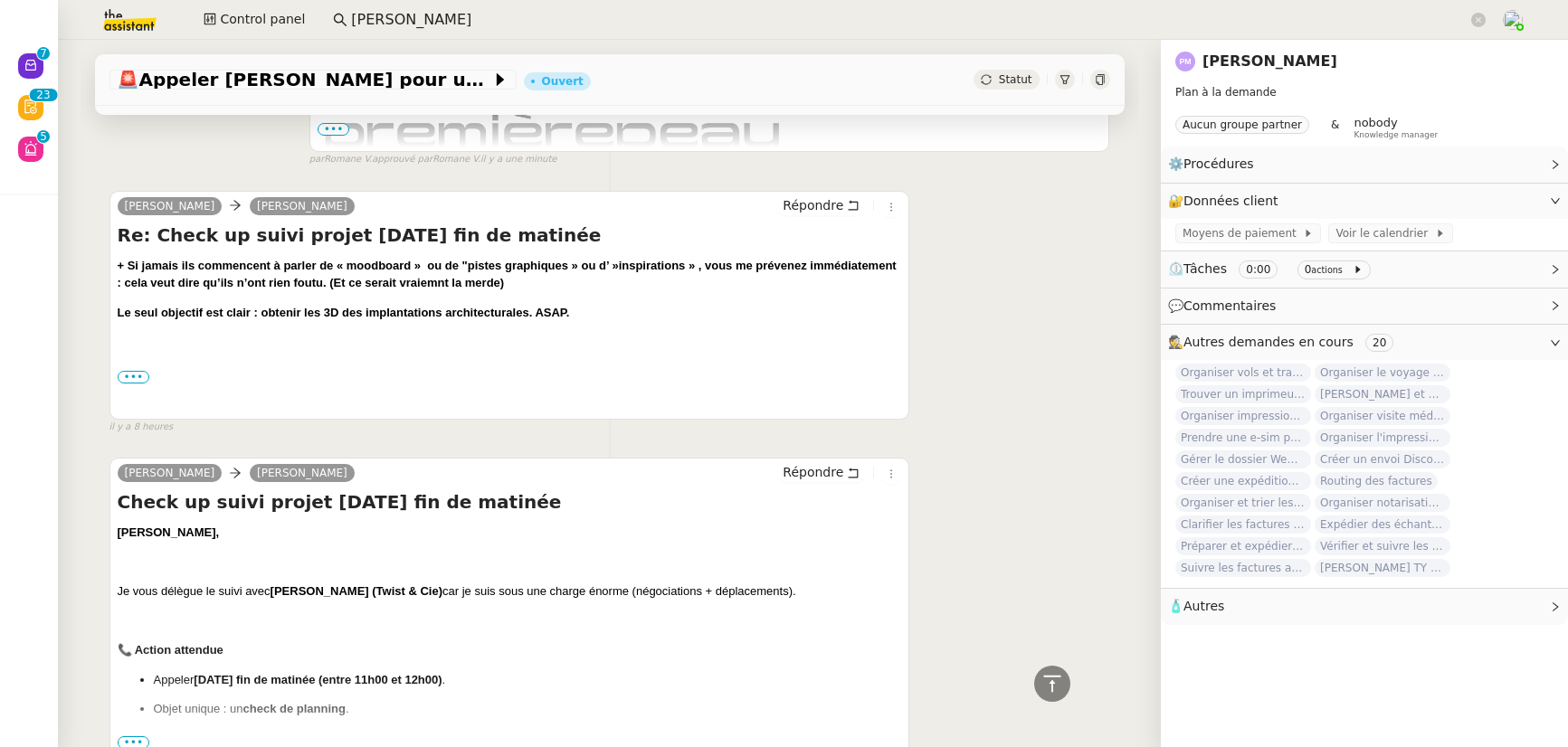
scroll to position [711, 0]
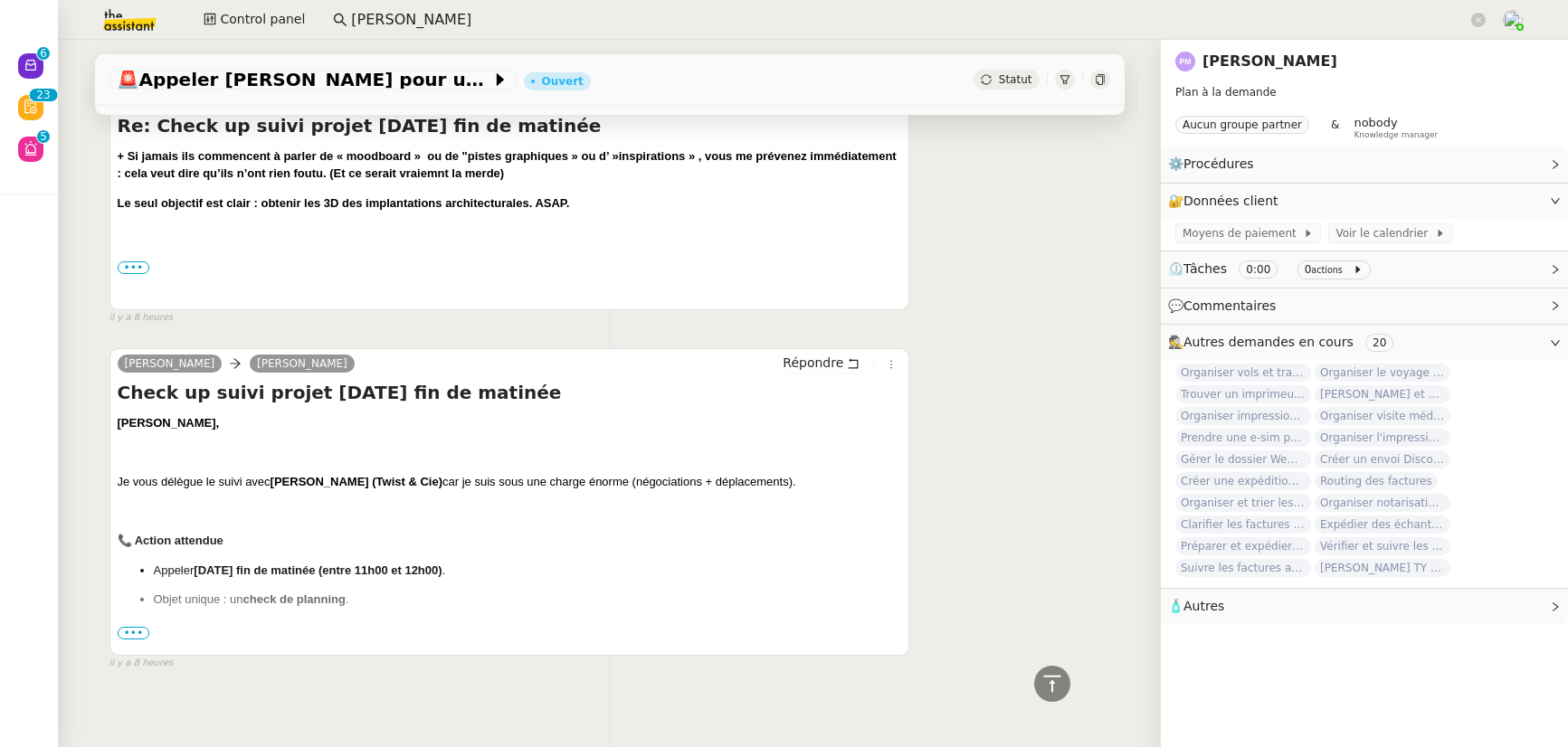
click at [135, 634] on span "•••" at bounding box center [134, 633] width 33 height 13
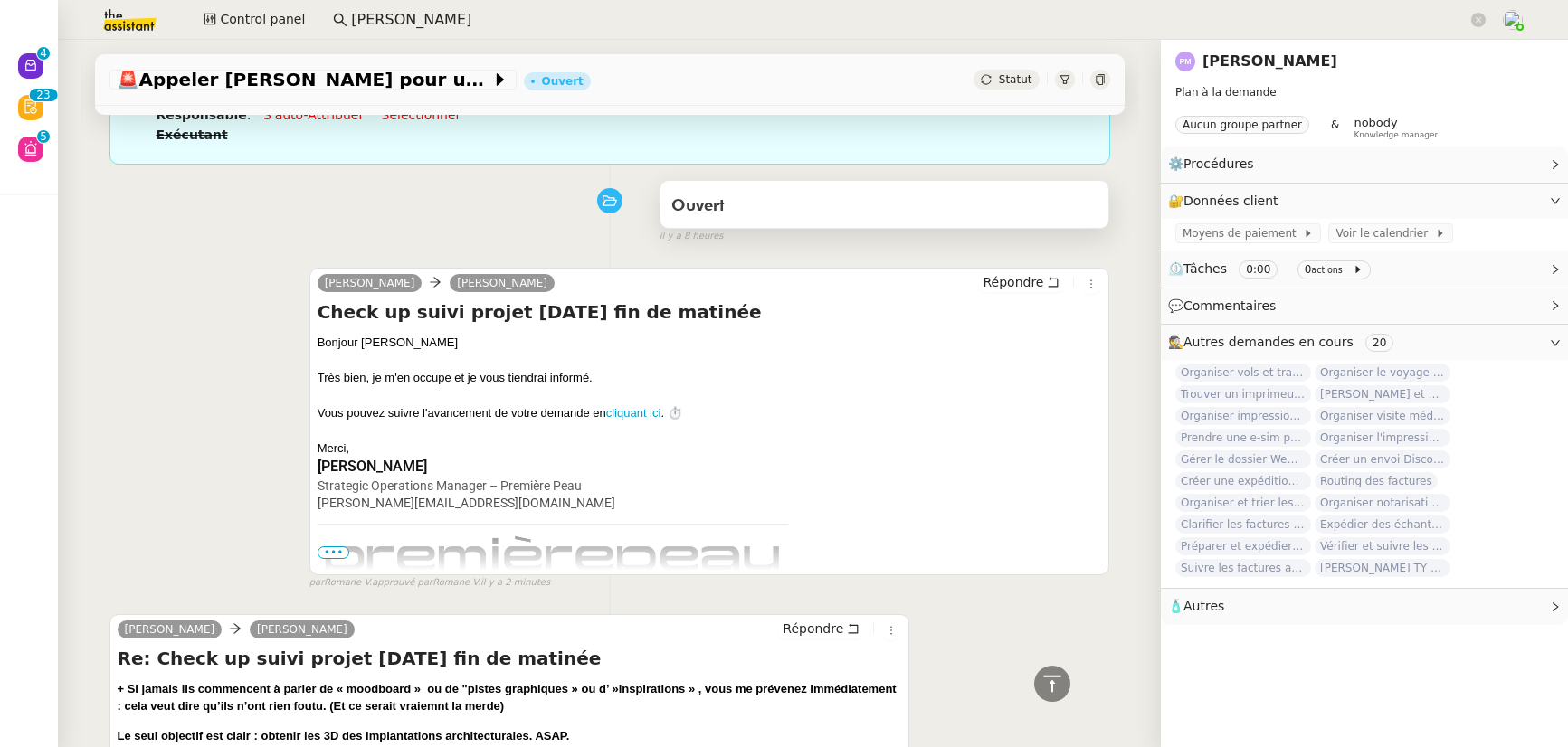
scroll to position [0, 0]
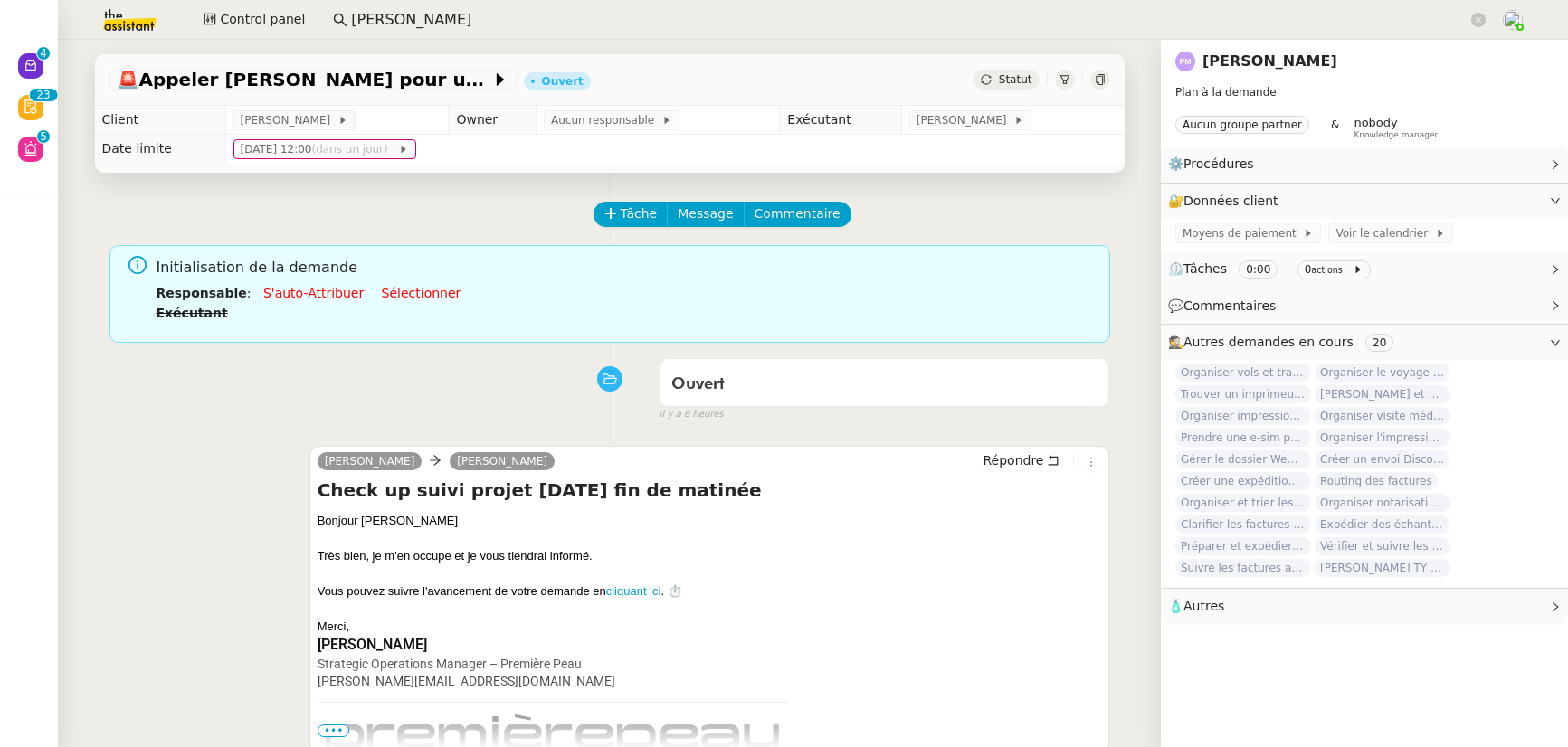
click at [1095, 83] on icon at bounding box center [1099, 80] width 8 height 11
